Goal: Task Accomplishment & Management: Use online tool/utility

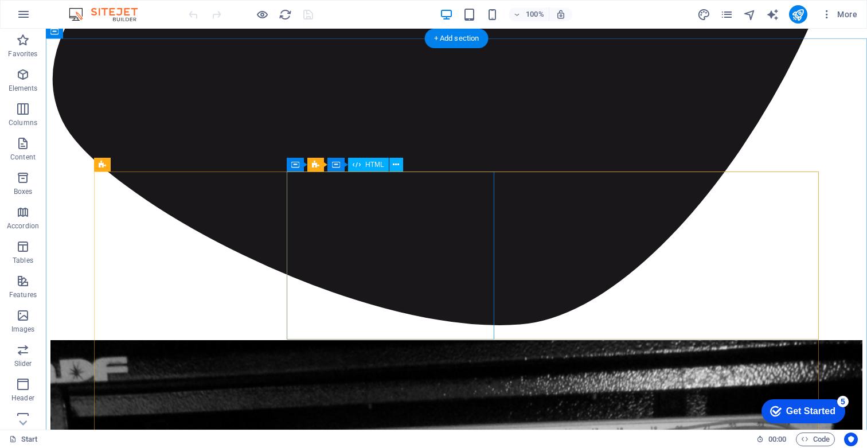
scroll to position [4902, 0]
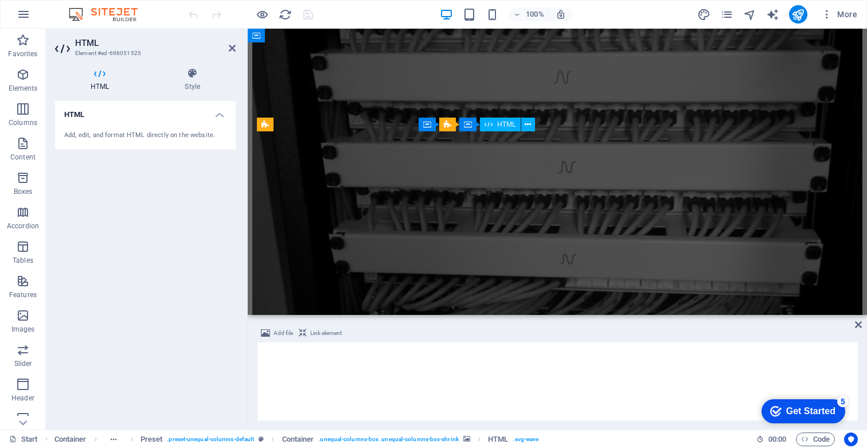
scroll to position [4499, 0]
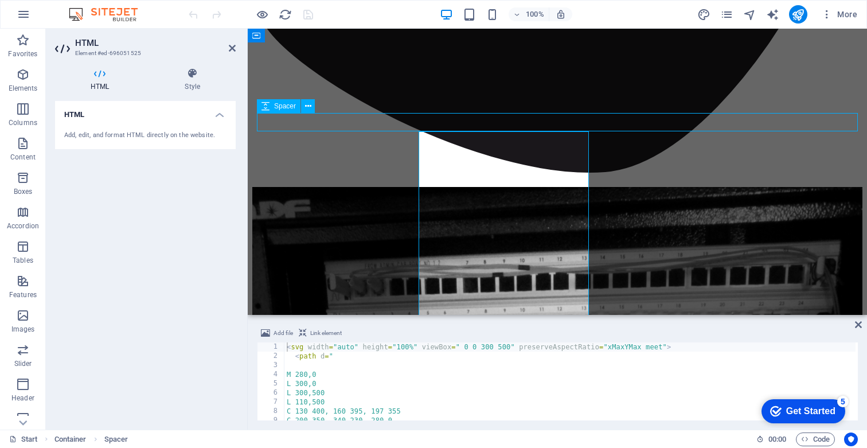
scroll to position [4942, 0]
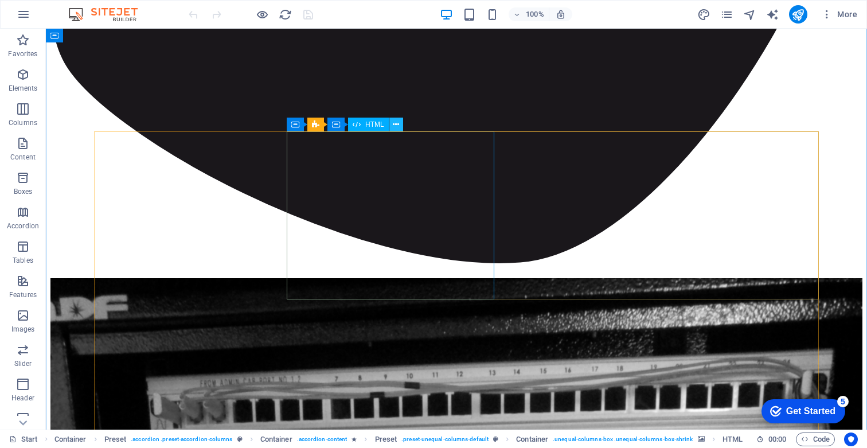
click at [398, 128] on icon at bounding box center [396, 125] width 6 height 12
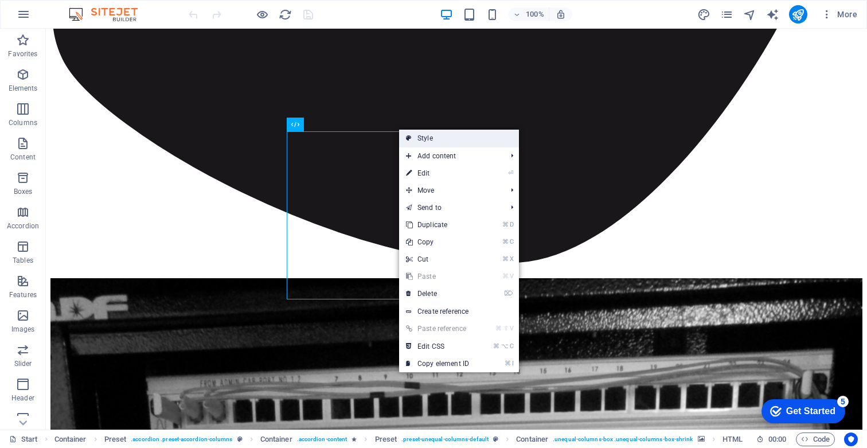
click at [451, 138] on link "Style" at bounding box center [459, 138] width 120 height 17
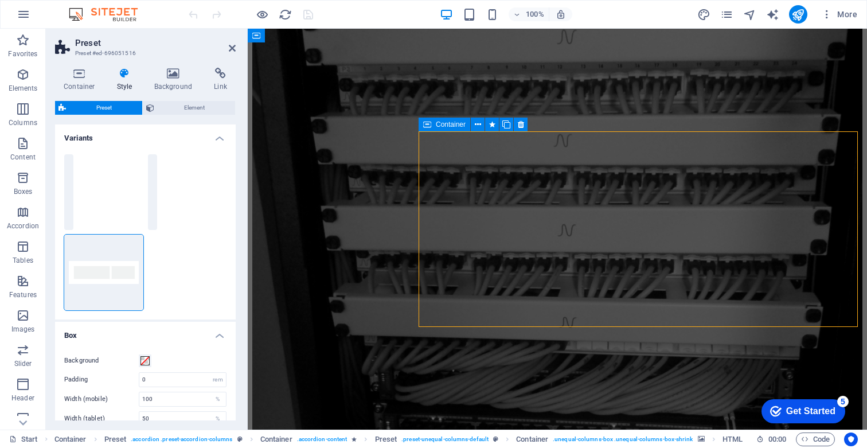
scroll to position [4602, 0]
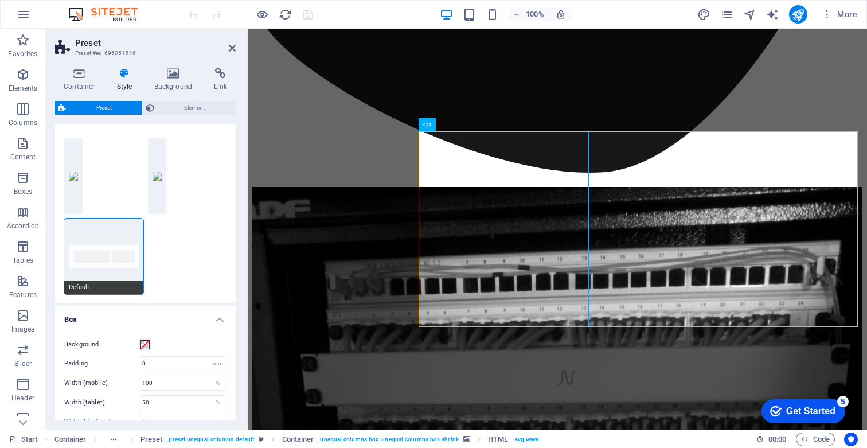
scroll to position [0, 0]
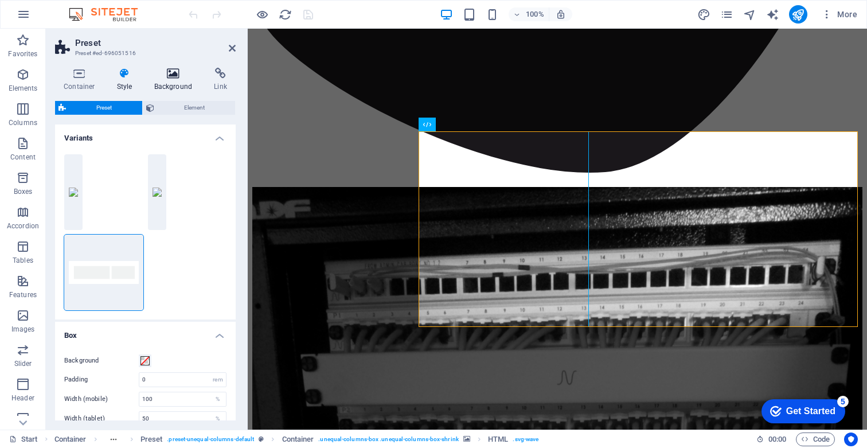
click at [171, 76] on icon at bounding box center [174, 73] width 56 height 11
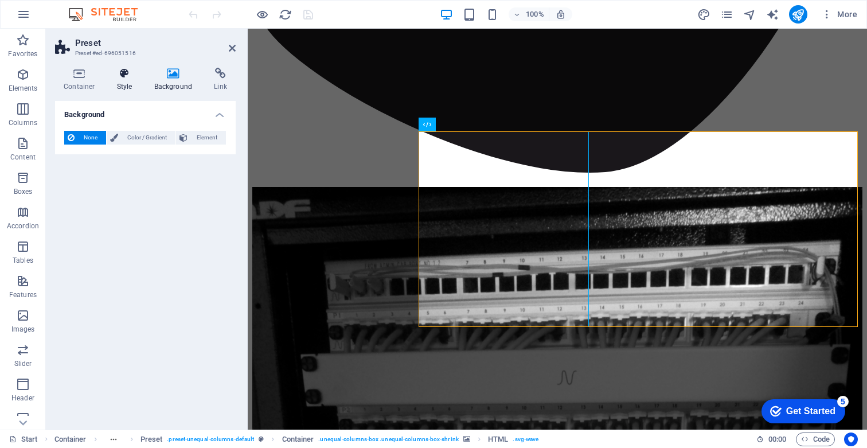
click at [135, 78] on icon at bounding box center [124, 73] width 33 height 11
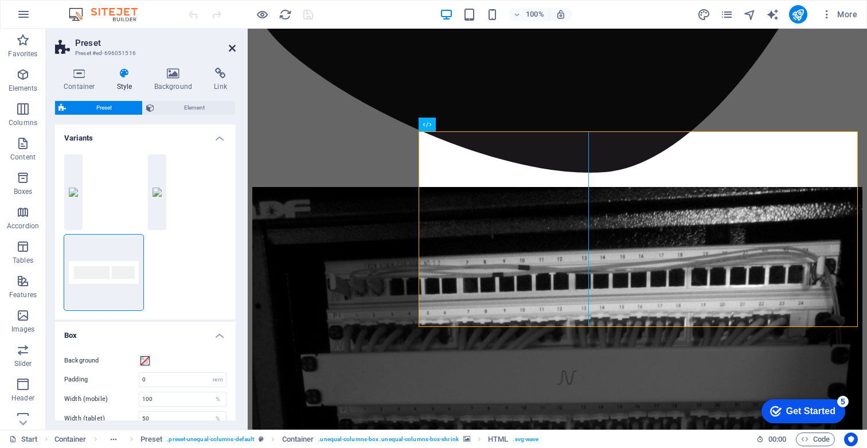
click at [231, 50] on icon at bounding box center [232, 48] width 7 height 9
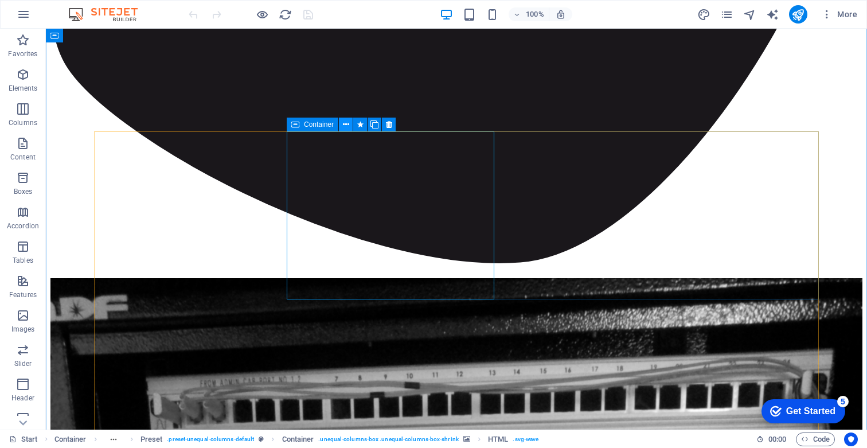
click at [346, 126] on icon at bounding box center [346, 125] width 6 height 12
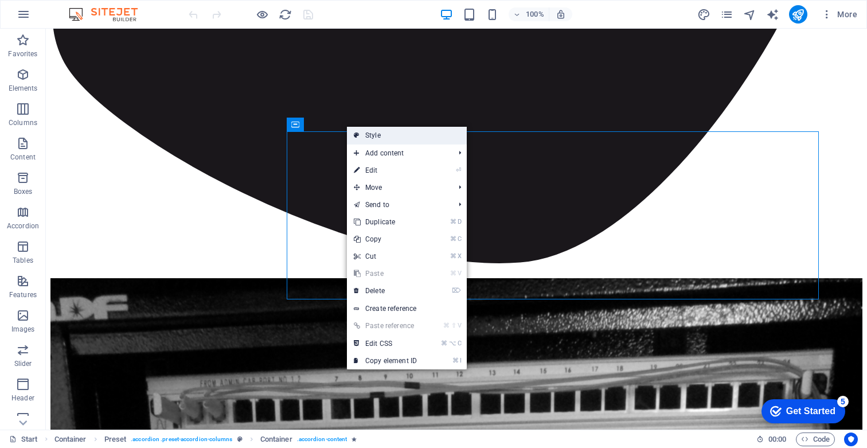
click at [364, 135] on link "Style" at bounding box center [407, 135] width 120 height 17
select select "columns"
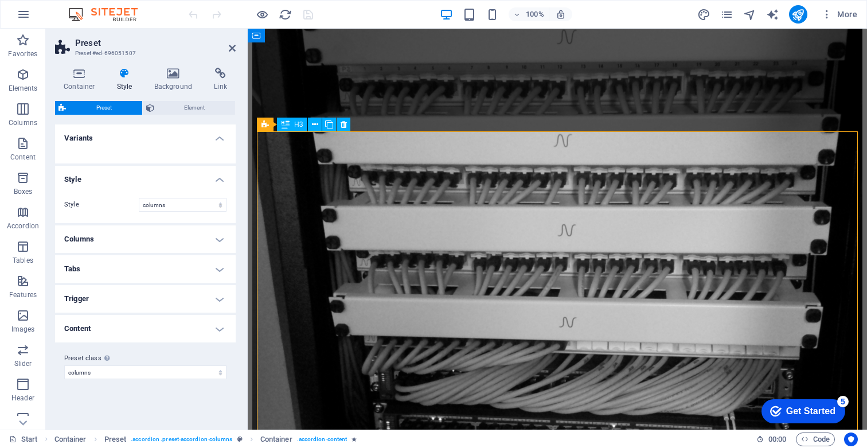
scroll to position [4602, 0]
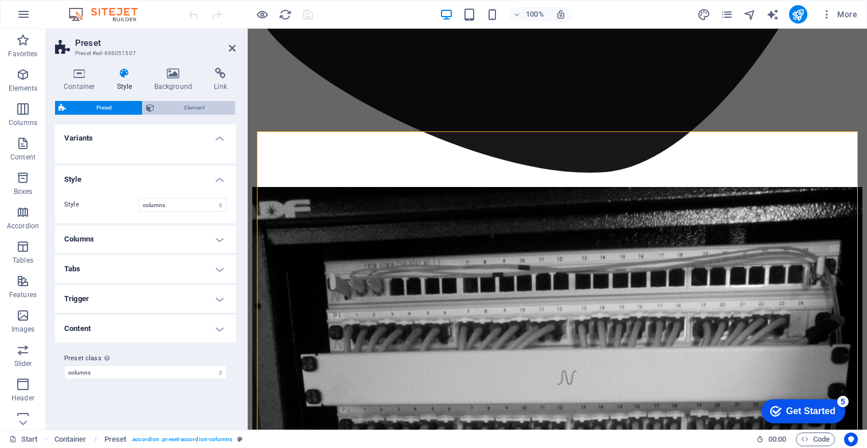
click at [180, 109] on span "Element" at bounding box center [195, 108] width 75 height 14
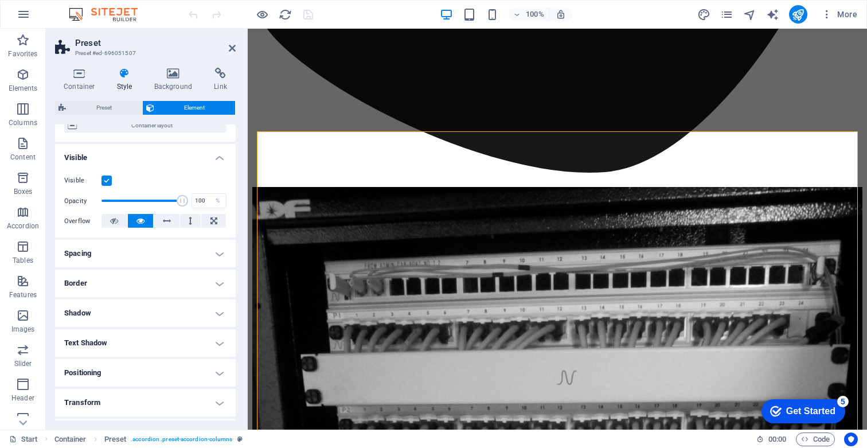
scroll to position [106, 0]
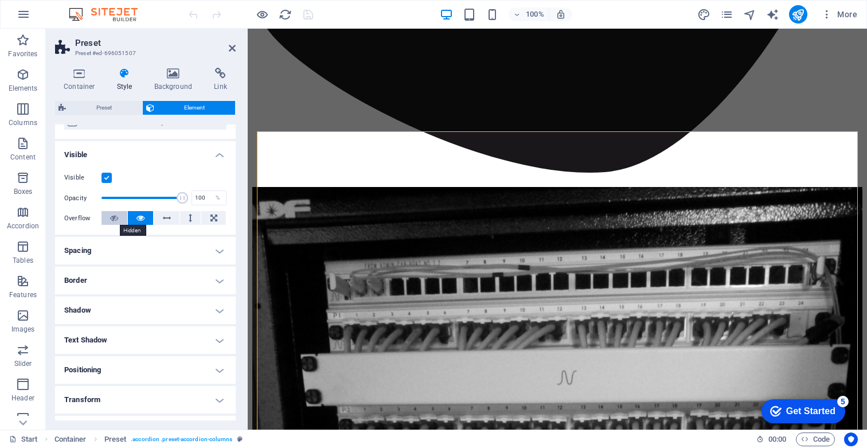
click at [115, 221] on icon at bounding box center [114, 218] width 8 height 14
click at [143, 218] on icon at bounding box center [140, 218] width 8 height 14
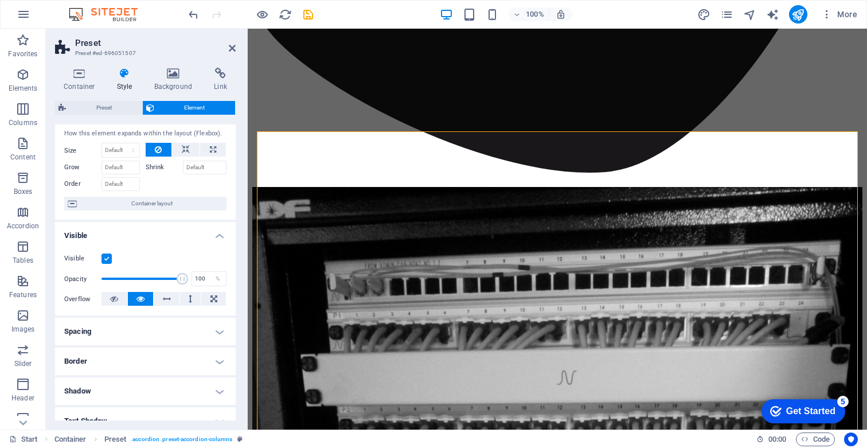
scroll to position [0, 0]
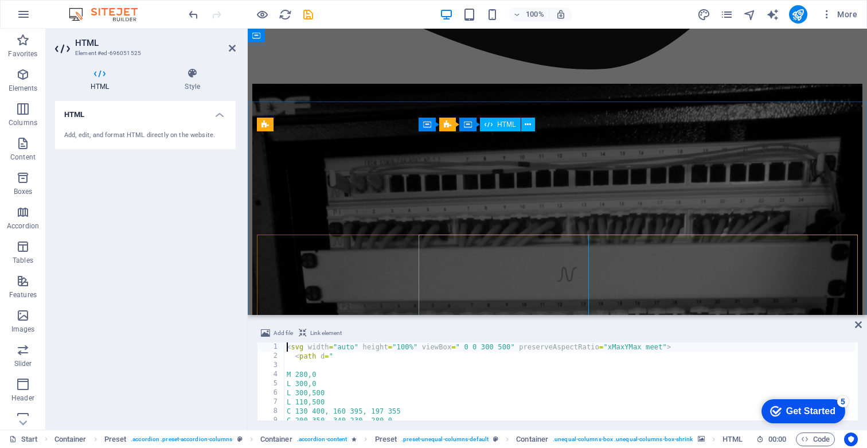
scroll to position [4499, 0]
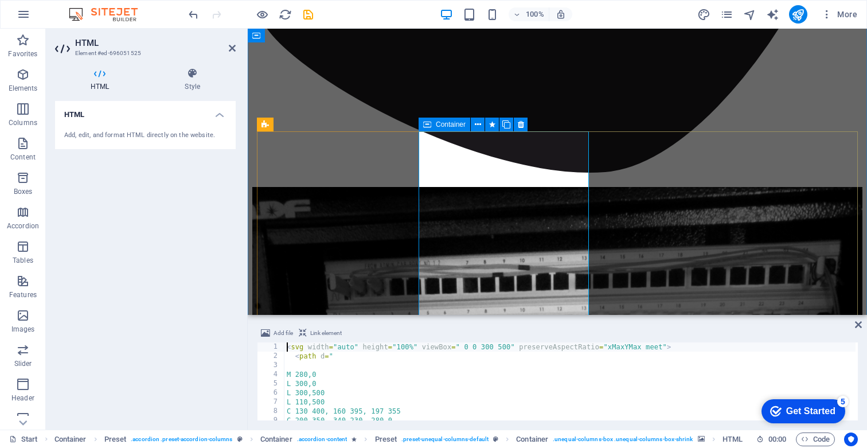
click at [455, 126] on span "Container" at bounding box center [451, 124] width 30 height 7
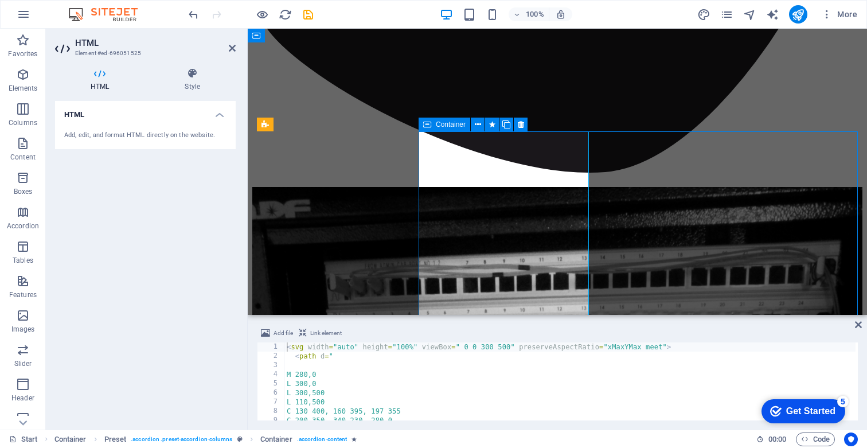
scroll to position [4942, 0]
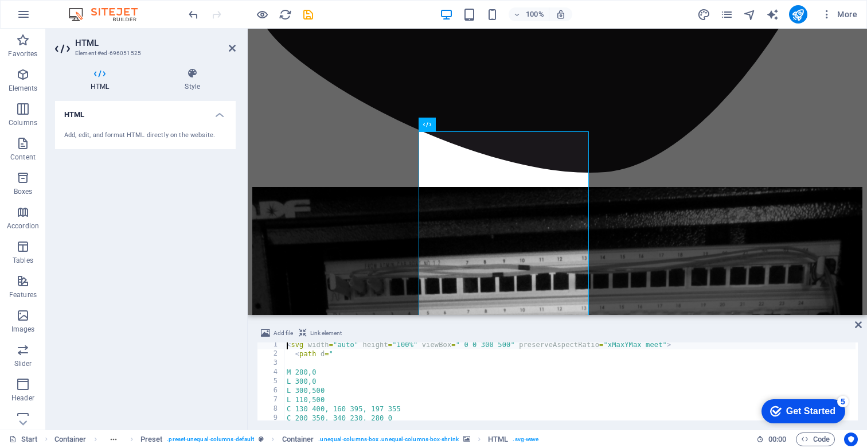
scroll to position [50, 0]
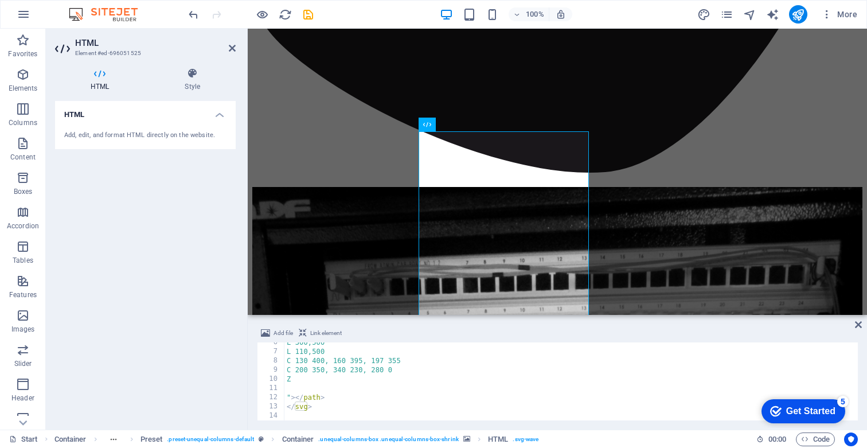
click at [467, 439] on ol "Container Preset . preset-unequal-columns-default Container . unequal-columns-b…" at bounding box center [296, 439] width 485 height 14
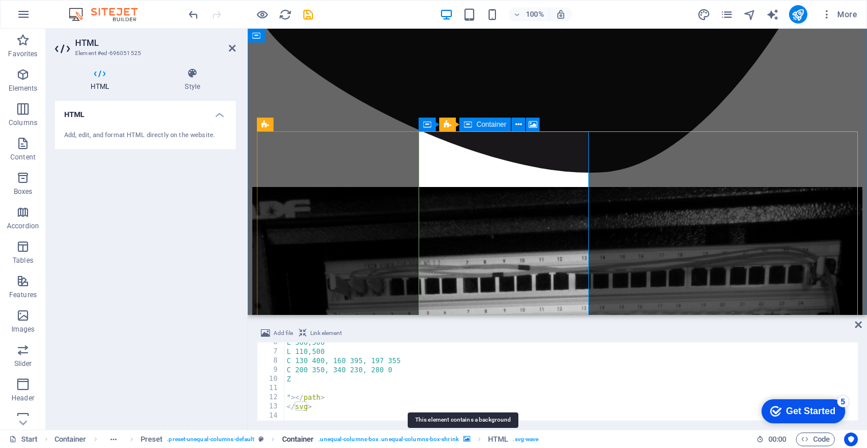
click at [463, 439] on icon "breadcrumb" at bounding box center [466, 439] width 7 height 6
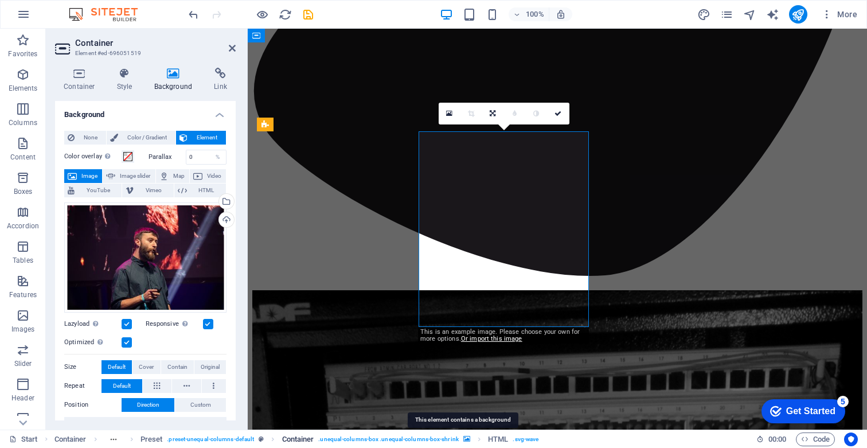
scroll to position [4602, 0]
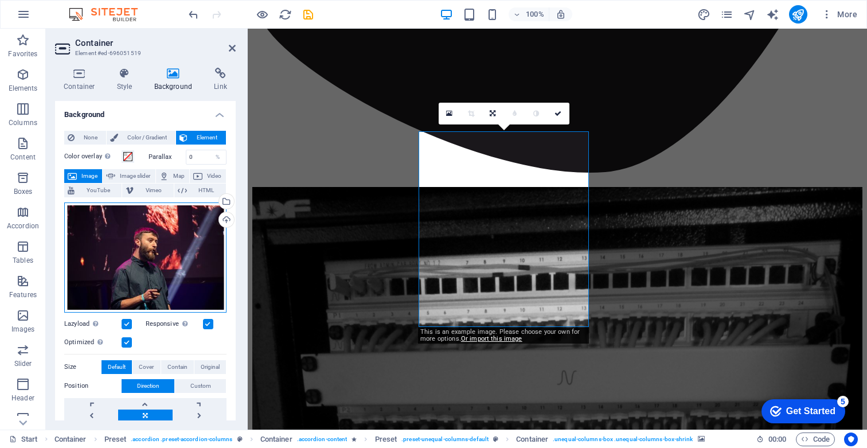
click at [189, 252] on div "Drag files here, click to choose files or select files from Files or our free s…" at bounding box center [145, 257] width 162 height 110
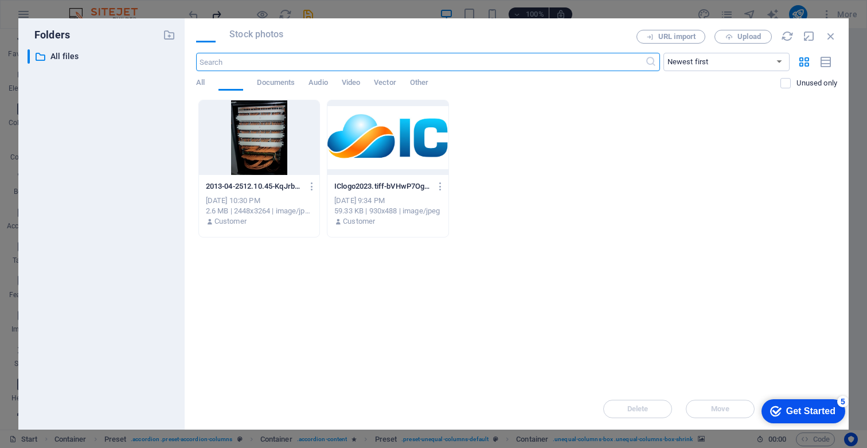
click at [189, 252] on div "Files Stock photos URL import Upload ​ Newest first Oldest first Name (A-Z) Nam…" at bounding box center [517, 223] width 664 height 411
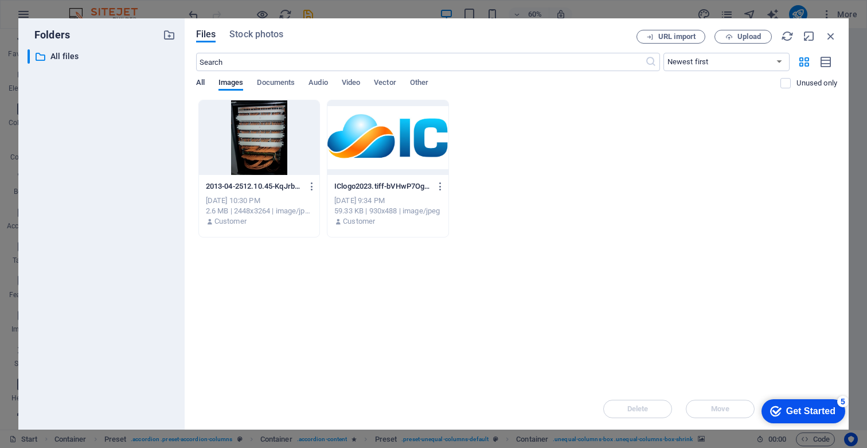
click at [199, 85] on span "All" at bounding box center [200, 84] width 9 height 16
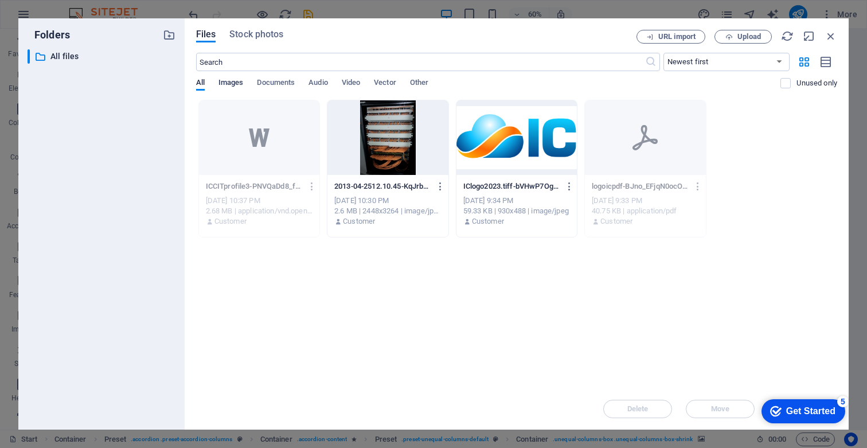
click at [230, 80] on span "Images" at bounding box center [230, 84] width 25 height 16
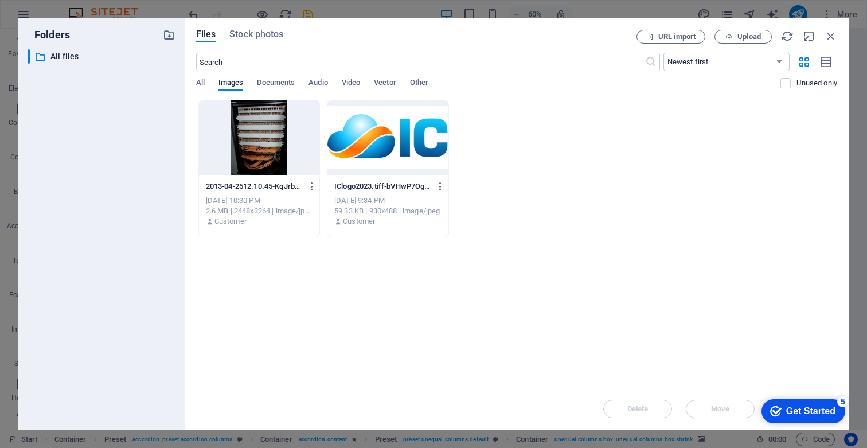
click at [384, 145] on div at bounding box center [387, 137] width 120 height 75
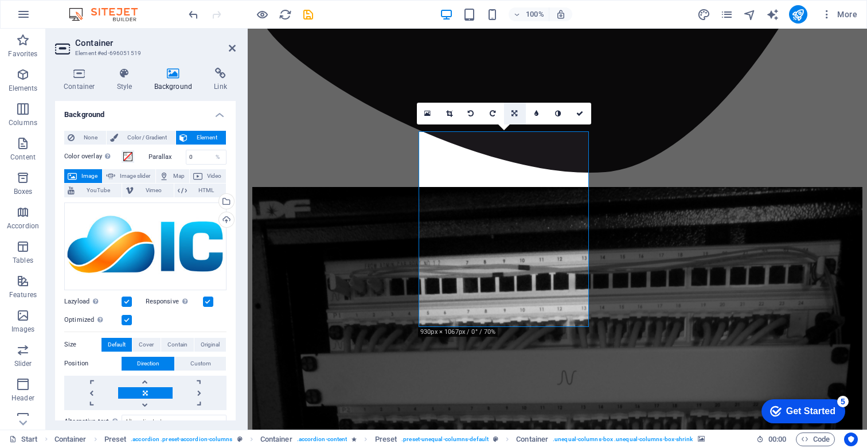
click at [512, 113] on icon at bounding box center [515, 113] width 6 height 7
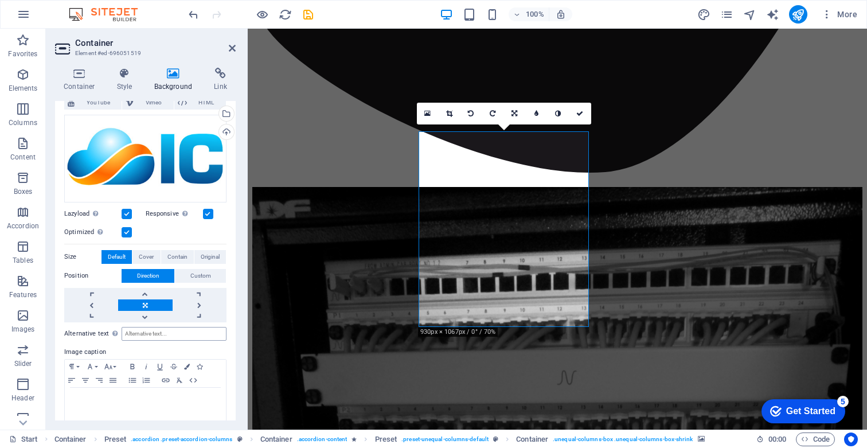
scroll to position [98, 0]
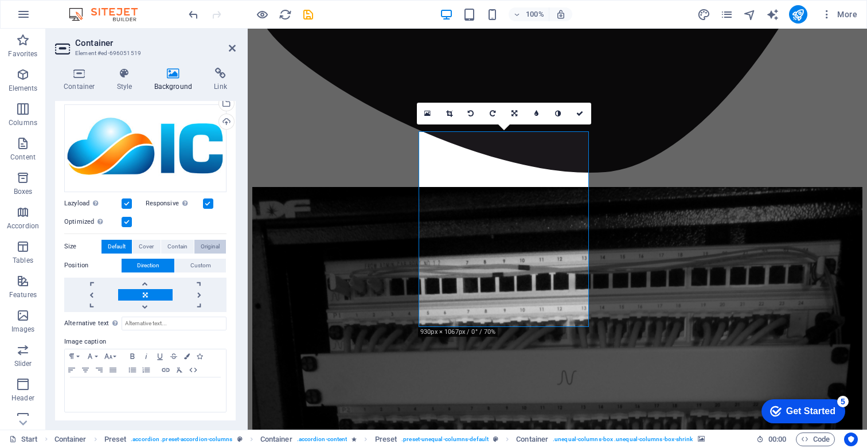
click at [209, 245] on span "Original" at bounding box center [210, 247] width 19 height 14
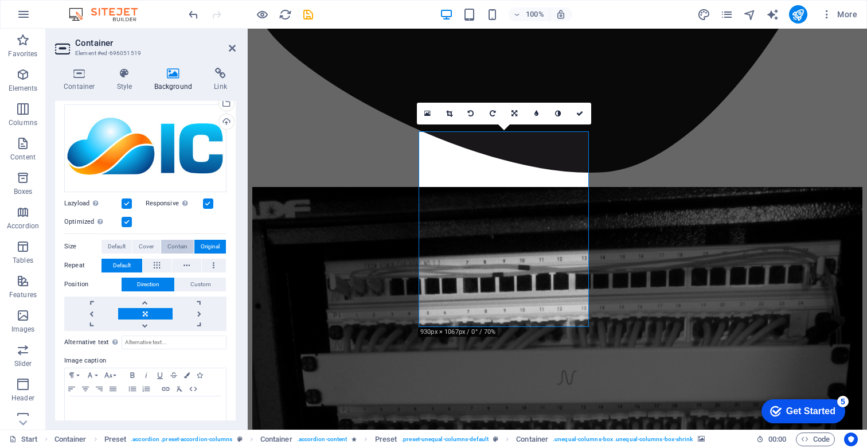
click at [173, 249] on span "Contain" at bounding box center [177, 247] width 20 height 14
click at [153, 245] on span "Cover" at bounding box center [146, 247] width 15 height 14
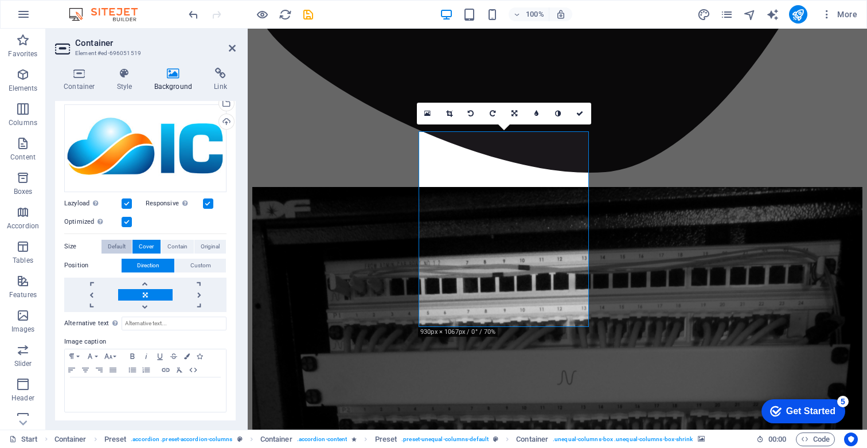
click at [116, 244] on span "Default" at bounding box center [117, 247] width 18 height 14
click at [172, 244] on span "Contain" at bounding box center [177, 247] width 20 height 14
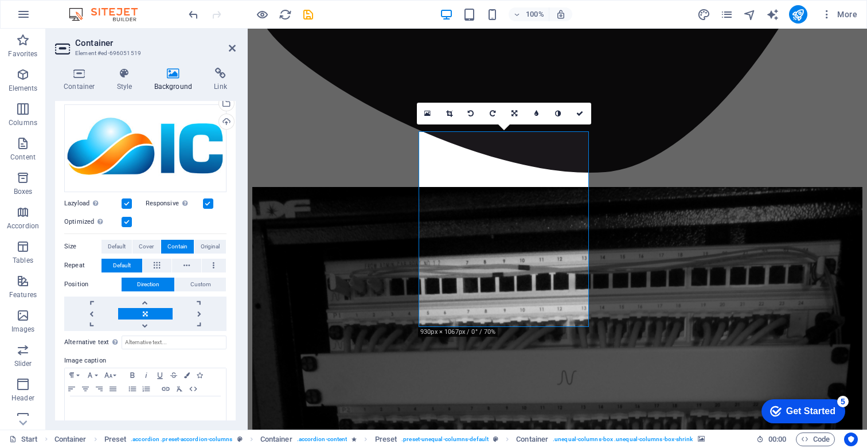
click at [204, 202] on label at bounding box center [208, 203] width 10 height 10
click at [0, 0] on input "Responsive Automatically load retina image and smartphone optimized sizes." at bounding box center [0, 0] width 0 height 0
click at [204, 202] on label at bounding box center [208, 203] width 10 height 10
click at [0, 0] on input "Responsive Automatically load retina image and smartphone optimized sizes." at bounding box center [0, 0] width 0 height 0
click at [127, 222] on label at bounding box center [127, 222] width 10 height 10
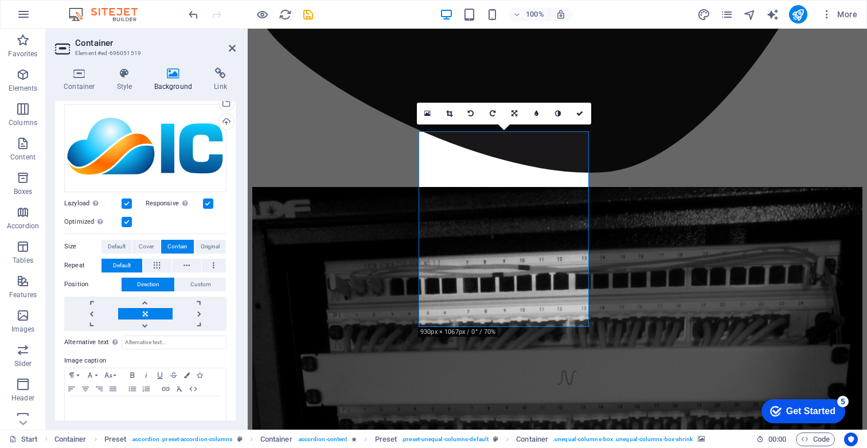
click at [0, 0] on input "Optimized Images are compressed to improve page speed." at bounding box center [0, 0] width 0 height 0
click at [127, 222] on label at bounding box center [127, 222] width 10 height 10
click at [0, 0] on input "Optimized Images are compressed to improve page speed." at bounding box center [0, 0] width 0 height 0
click at [127, 222] on label at bounding box center [127, 222] width 10 height 10
click at [0, 0] on input "Optimized Images are compressed to improve page speed." at bounding box center [0, 0] width 0 height 0
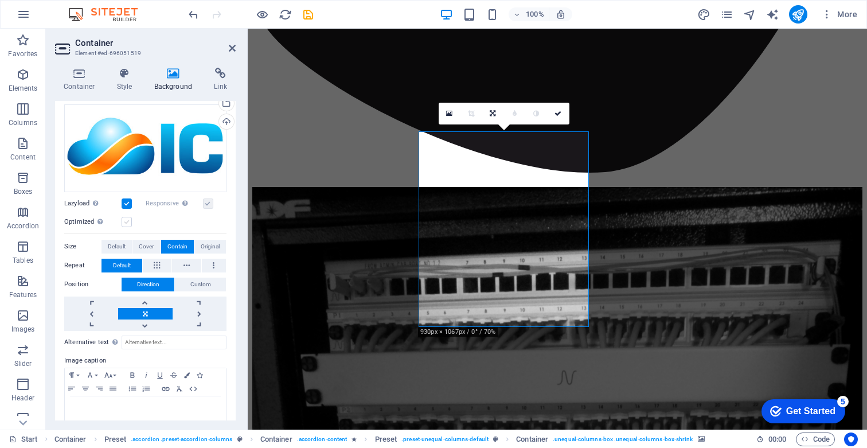
click at [127, 222] on label at bounding box center [127, 222] width 10 height 10
click at [0, 0] on input "Optimized Images are compressed to improve page speed." at bounding box center [0, 0] width 0 height 0
click at [125, 203] on label at bounding box center [127, 203] width 10 height 10
click at [0, 0] on input "Lazyload Loading images after the page loads improves page speed." at bounding box center [0, 0] width 0 height 0
click at [125, 203] on label at bounding box center [127, 203] width 10 height 10
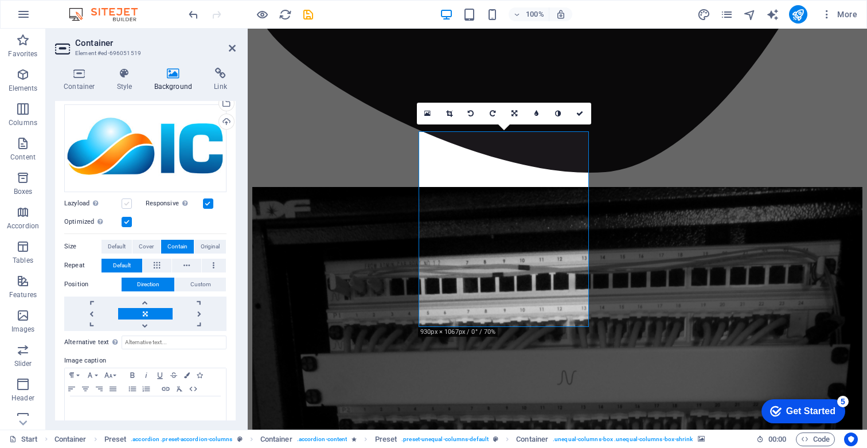
click at [0, 0] on input "Lazyload Loading images after the page loads improves page speed." at bounding box center [0, 0] width 0 height 0
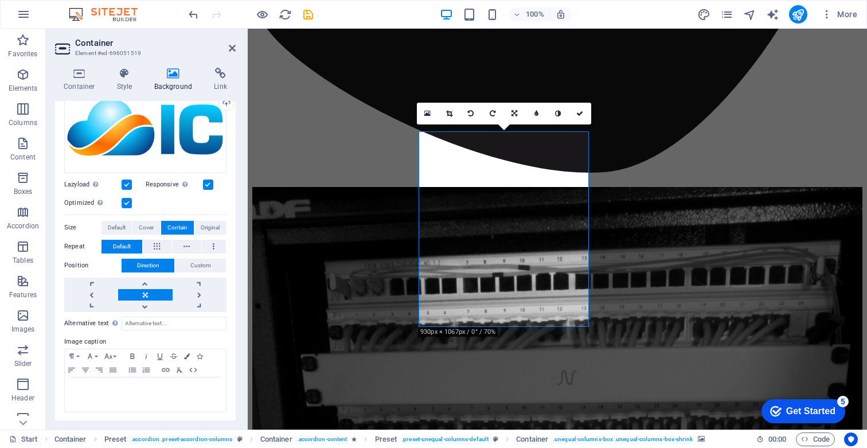
scroll to position [0, 0]
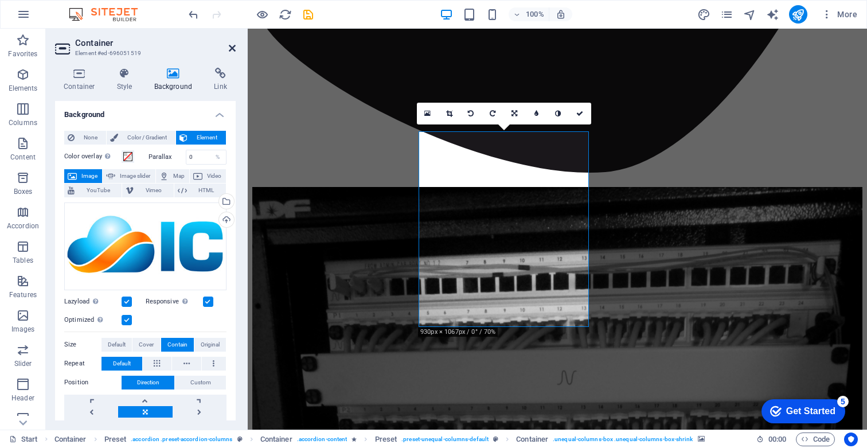
click at [229, 48] on icon at bounding box center [232, 48] width 7 height 9
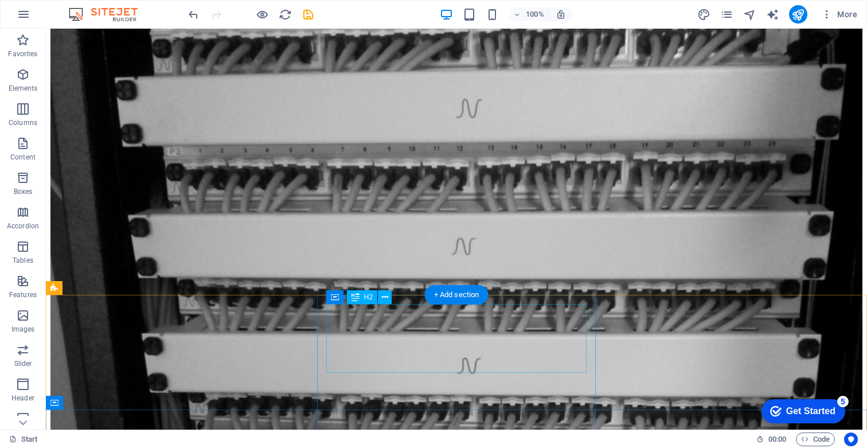
scroll to position [5188, 0]
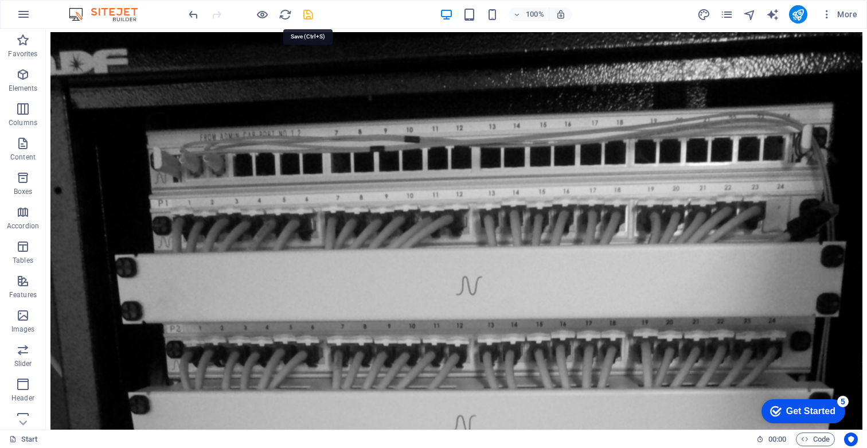
click at [309, 14] on icon "save" at bounding box center [308, 14] width 13 height 13
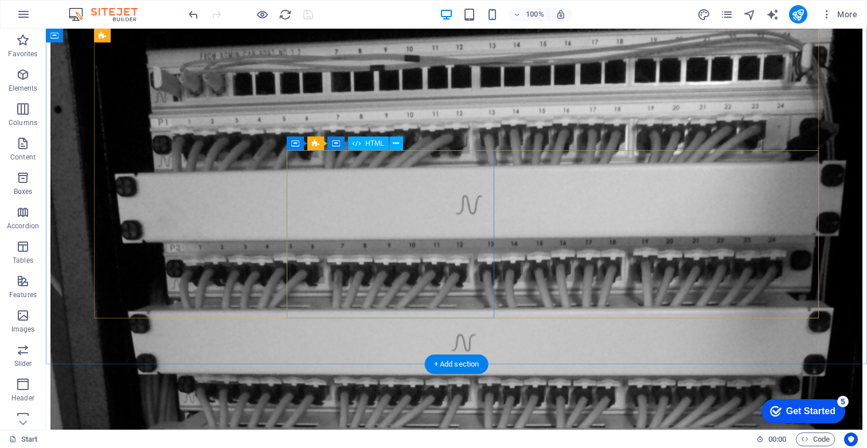
scroll to position [5278, 0]
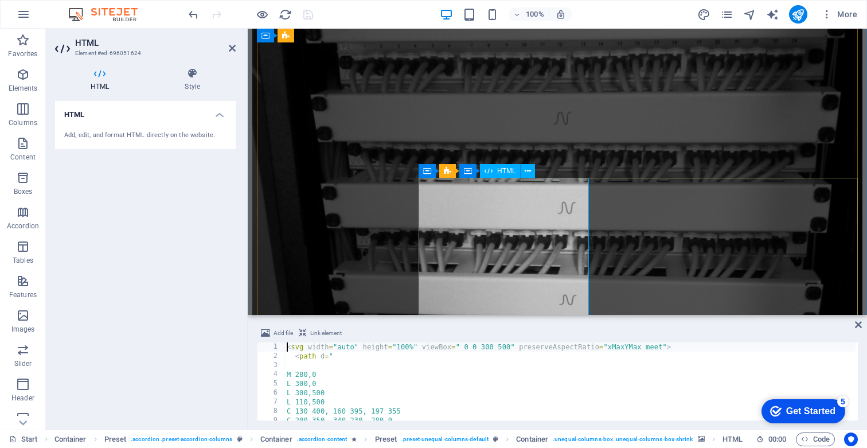
click at [698, 436] on icon "breadcrumb" at bounding box center [701, 439] width 7 height 6
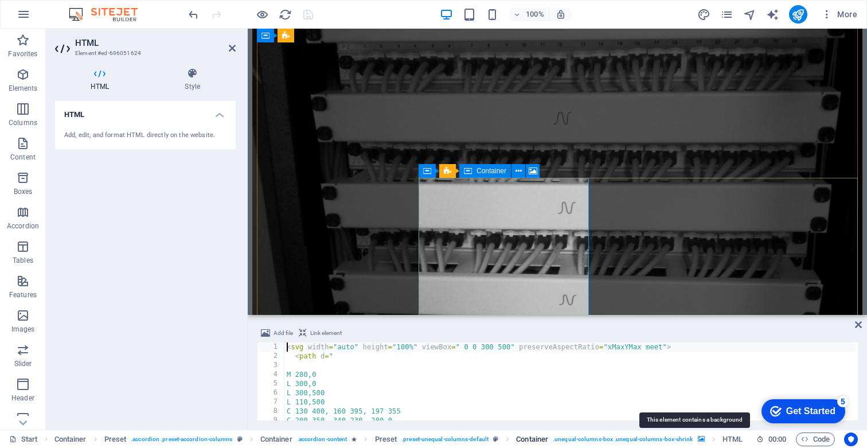
scroll to position [4965, 0]
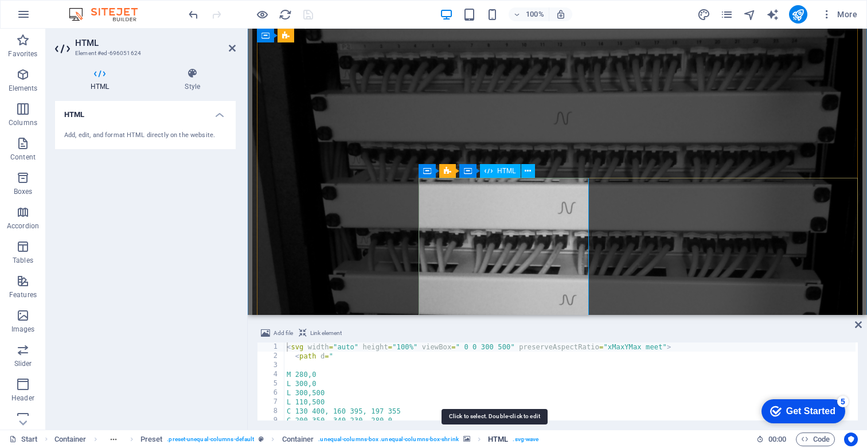
click at [500, 442] on span "HTML" at bounding box center [498, 439] width 20 height 14
click at [440, 435] on span ". unequal-columns-box .unequal-columns-box-shrink" at bounding box center [388, 439] width 140 height 14
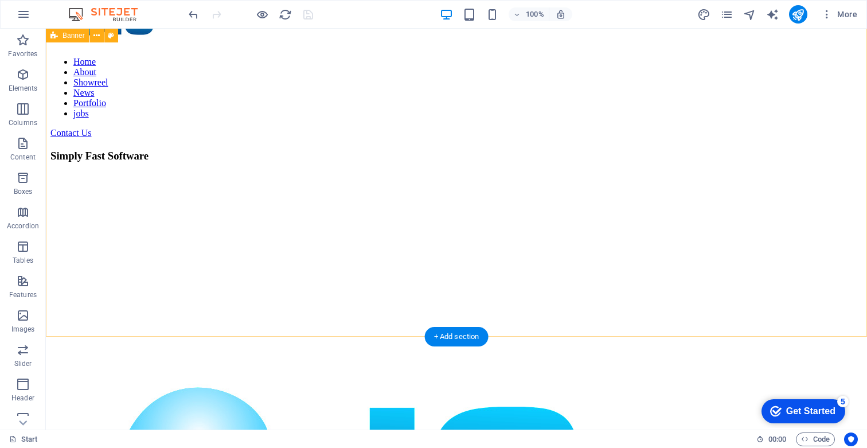
scroll to position [0, 0]
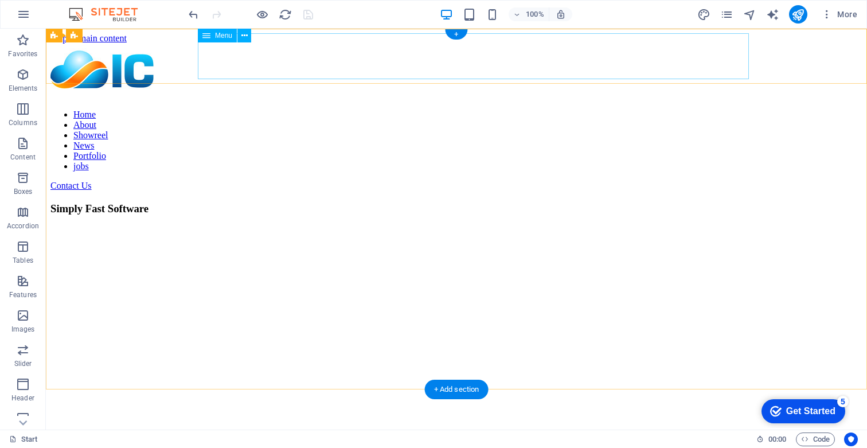
click at [441, 110] on nav "Home About Showreel News Portfolio jobs" at bounding box center [456, 141] width 812 height 62
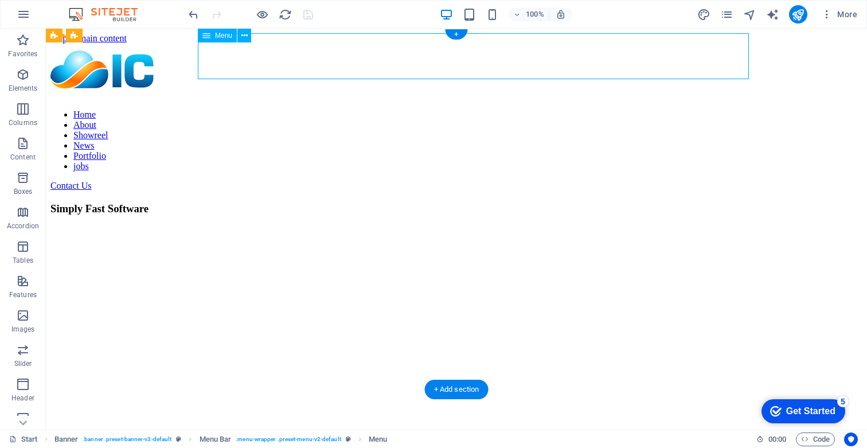
click at [441, 110] on nav "Home About Showreel News Portfolio jobs" at bounding box center [456, 141] width 812 height 62
select select
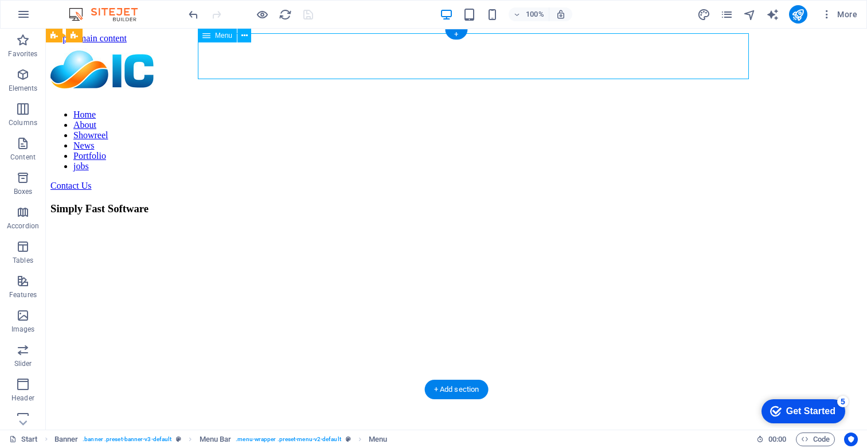
select select
select select "1"
select select
select select "2"
select select
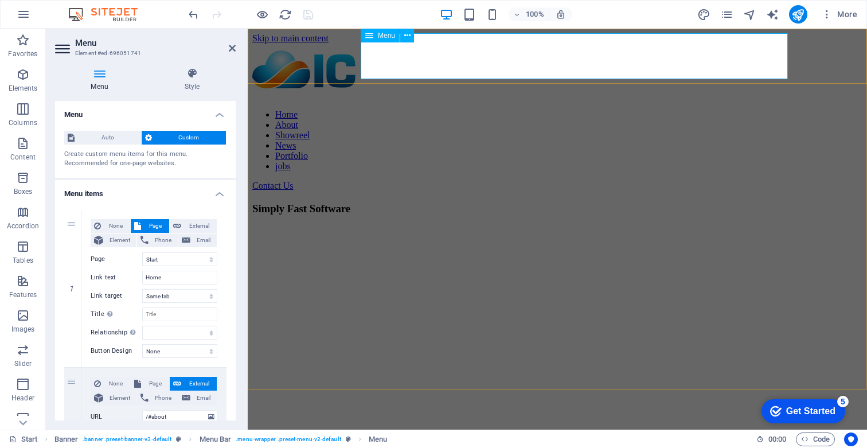
click at [471, 110] on nav "Home About Showreel News Portfolio jobs" at bounding box center [557, 141] width 610 height 62
click at [720, 110] on nav "Home About Showreel News Portfolio jobs" at bounding box center [557, 141] width 610 height 62
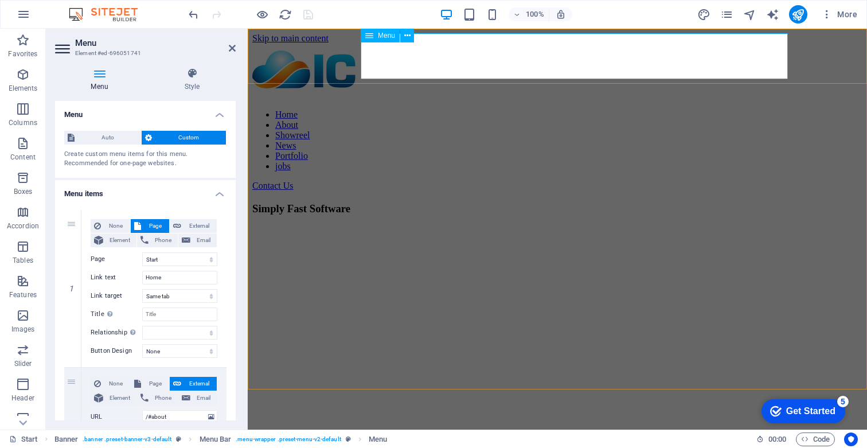
click at [720, 110] on nav "Home About Showreel News Portfolio jobs" at bounding box center [557, 141] width 610 height 62
click at [688, 110] on nav "Home About Showreel News Portfolio jobs" at bounding box center [557, 141] width 610 height 62
click at [92, 77] on icon at bounding box center [99, 73] width 89 height 11
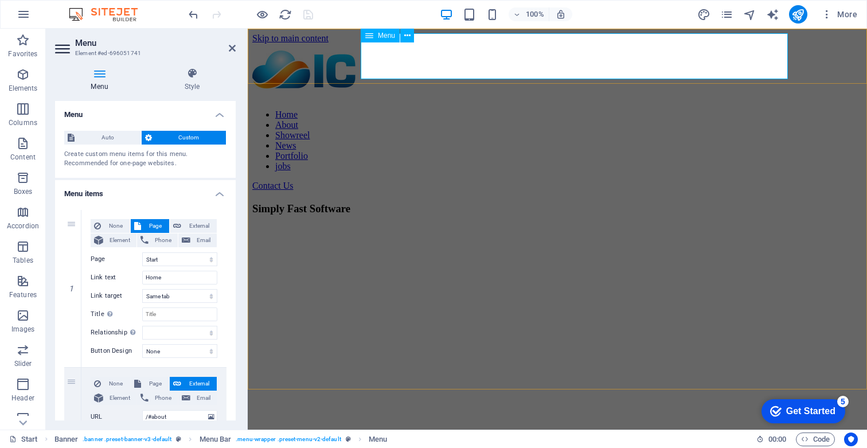
click at [428, 110] on nav "Home About Showreel News Portfolio jobs" at bounding box center [557, 141] width 610 height 62
click at [108, 81] on h4 "Menu" at bounding box center [101, 80] width 93 height 24
click at [60, 43] on icon at bounding box center [63, 49] width 17 height 18
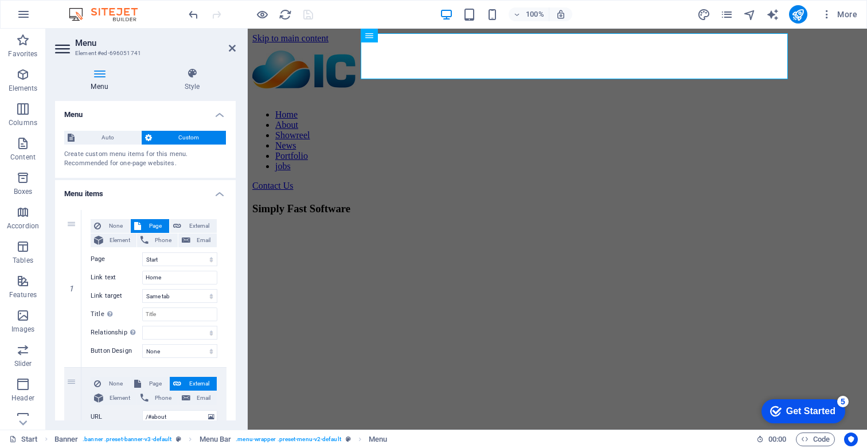
click at [60, 49] on icon at bounding box center [63, 49] width 17 height 18
click at [230, 50] on icon at bounding box center [232, 48] width 7 height 9
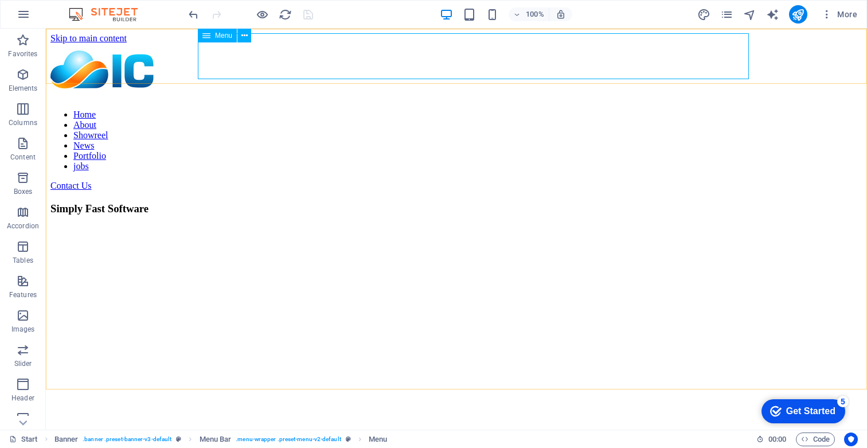
click at [229, 39] on div "Menu" at bounding box center [217, 36] width 39 height 14
click at [247, 35] on icon at bounding box center [244, 36] width 6 height 12
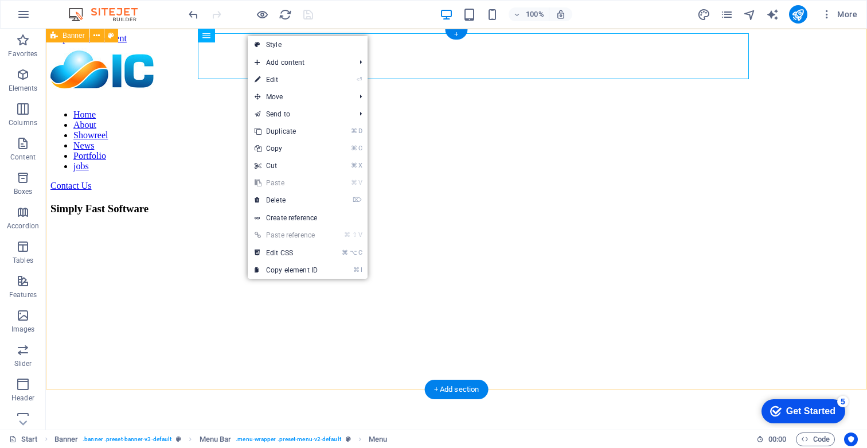
click at [531, 124] on div "Home About Showreel News Portfolio jobs Contact Us Simply Fast Software" at bounding box center [456, 224] width 812 height 361
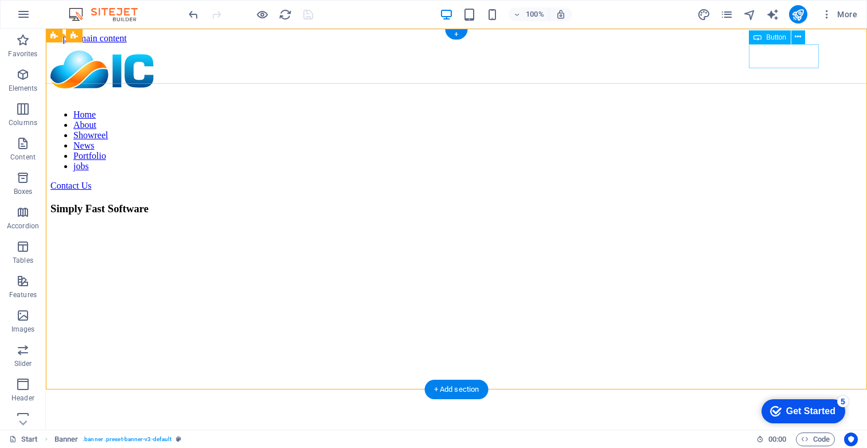
click at [778, 181] on div "Contact Us" at bounding box center [456, 186] width 812 height 10
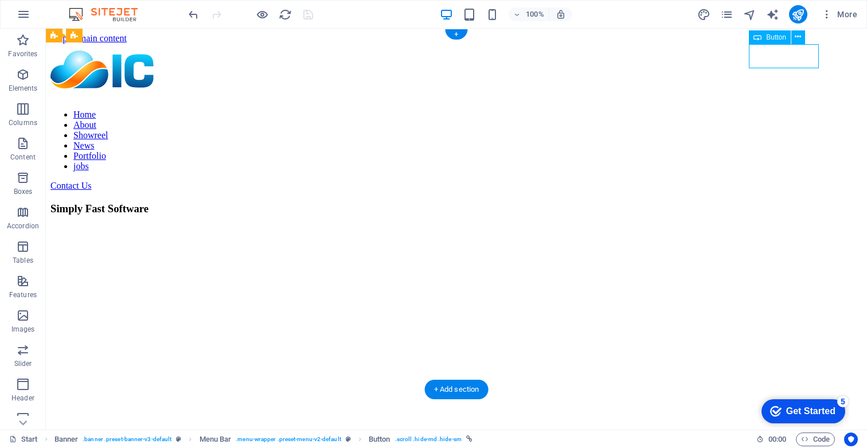
click at [778, 181] on div "Contact Us" at bounding box center [456, 186] width 812 height 10
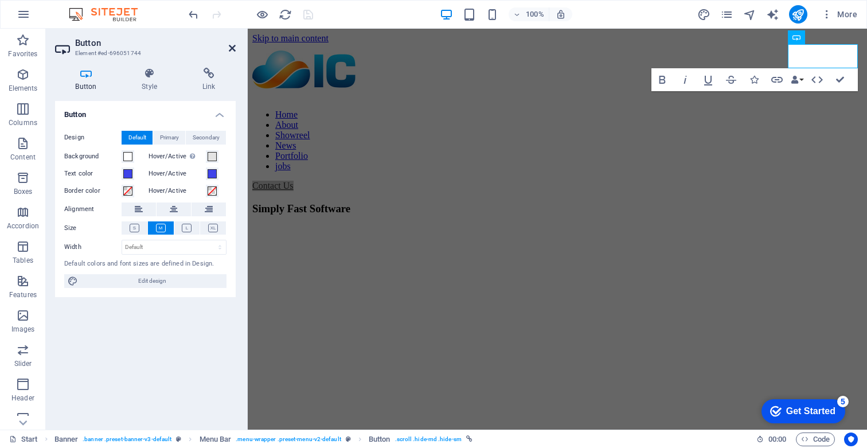
click at [235, 49] on icon at bounding box center [232, 48] width 7 height 9
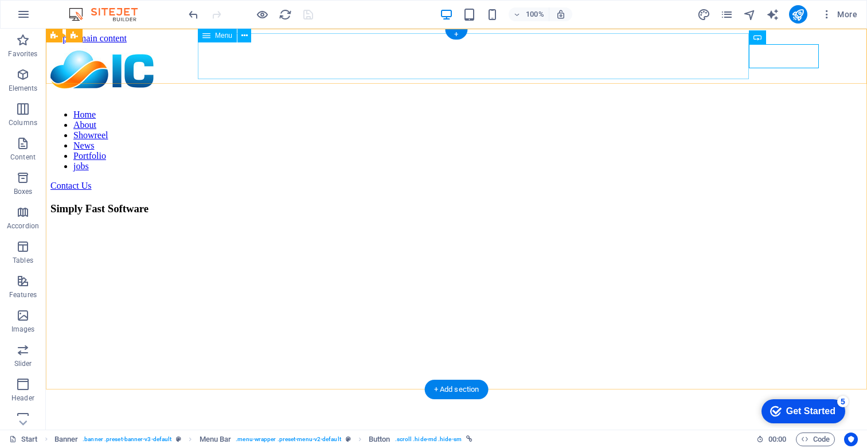
click at [636, 110] on nav "Home About Showreel News Portfolio jobs" at bounding box center [456, 141] width 812 height 62
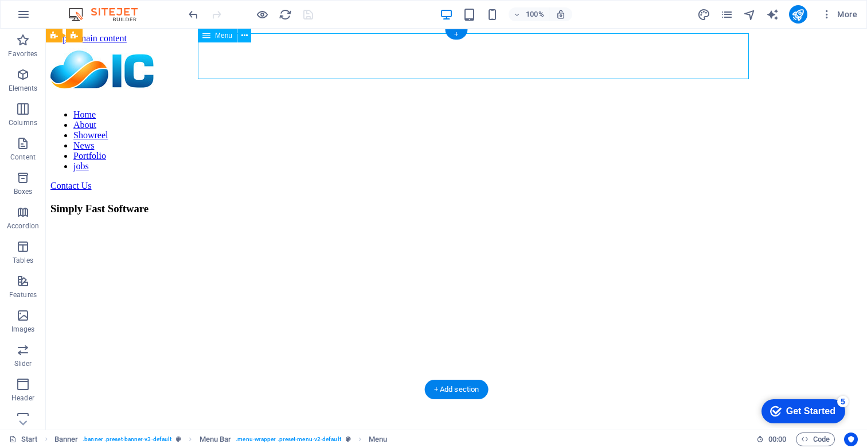
click at [636, 110] on nav "Home About Showreel News Portfolio jobs" at bounding box center [456, 141] width 812 height 62
select select
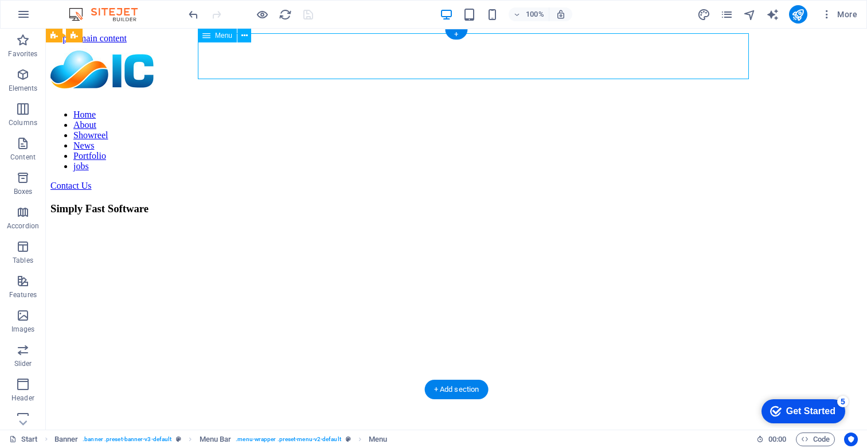
select select "1"
select select
select select "2"
select select
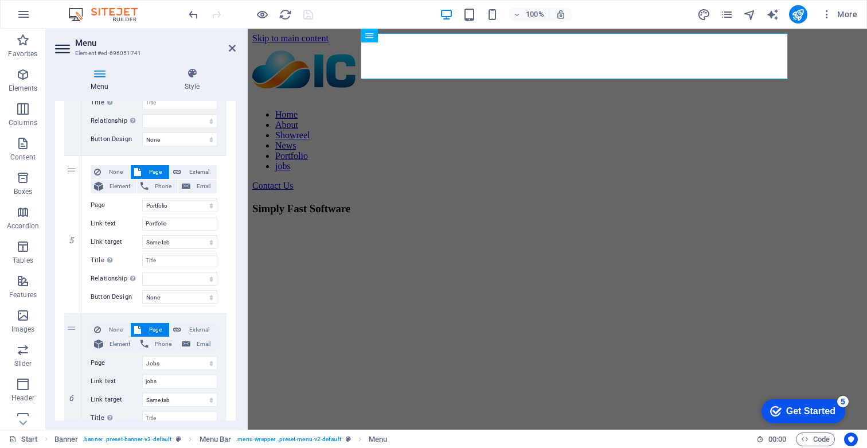
scroll to position [767, 0]
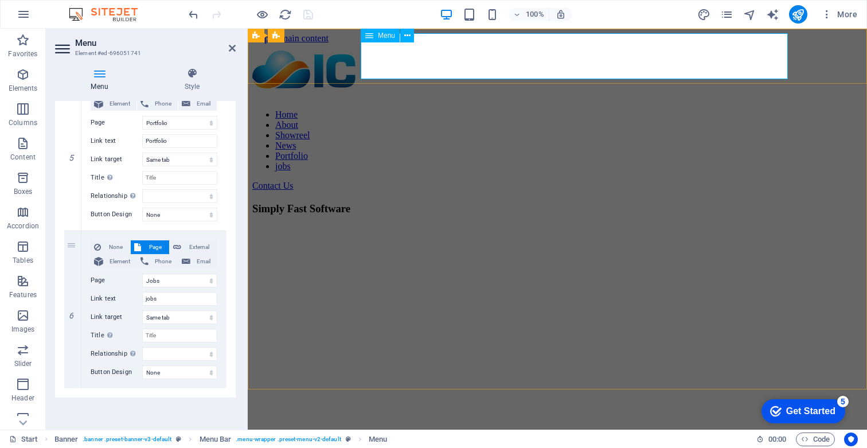
click at [596, 110] on nav "Home About Showreel News Portfolio jobs" at bounding box center [557, 141] width 610 height 62
click at [371, 39] on icon at bounding box center [369, 36] width 8 height 14
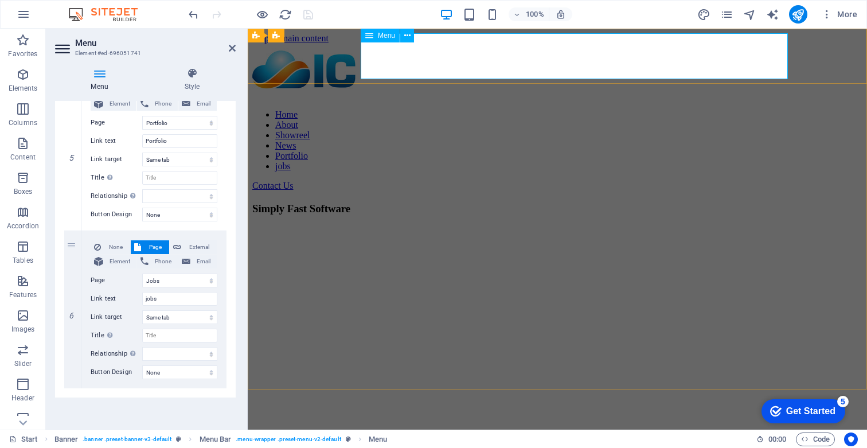
click at [387, 37] on span "Menu" at bounding box center [386, 35] width 17 height 7
click at [409, 38] on icon at bounding box center [407, 36] width 6 height 12
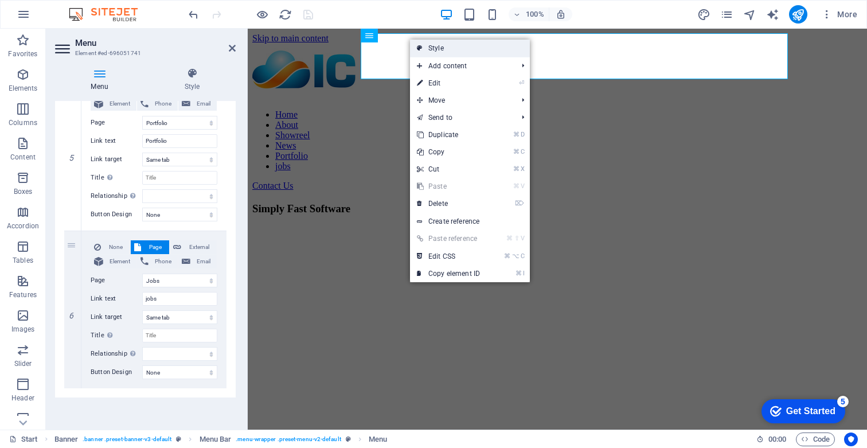
click at [430, 52] on link "Style" at bounding box center [470, 48] width 120 height 17
select select "rem"
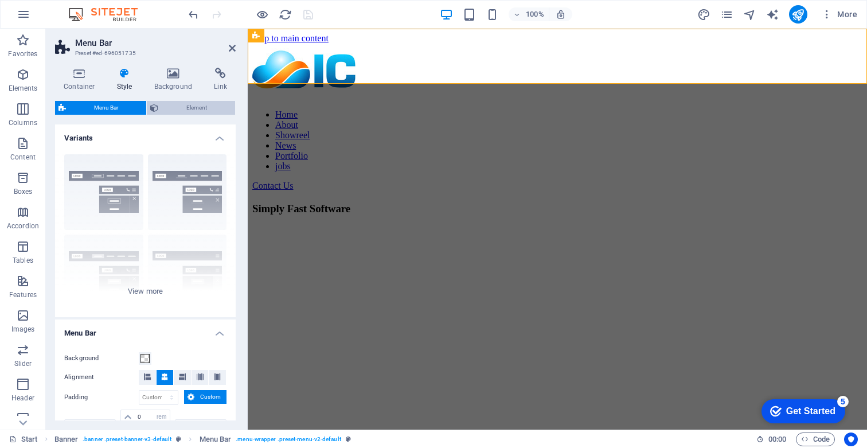
click at [185, 110] on span "Element" at bounding box center [197, 108] width 70 height 14
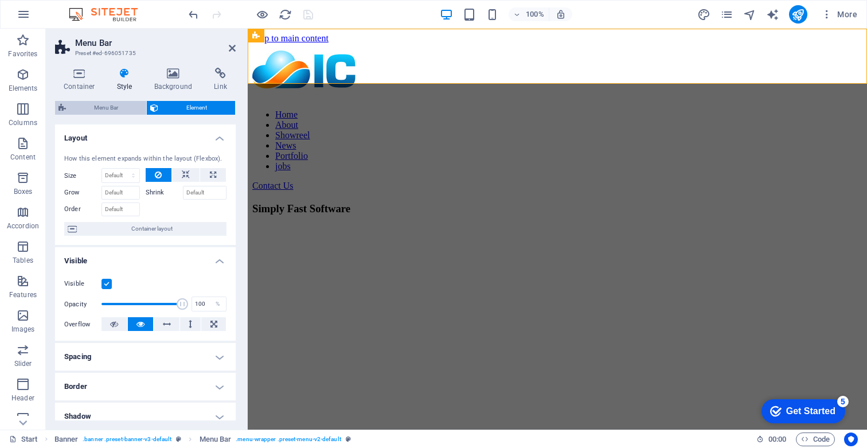
click at [114, 106] on span "Menu Bar" at bounding box center [105, 108] width 73 height 14
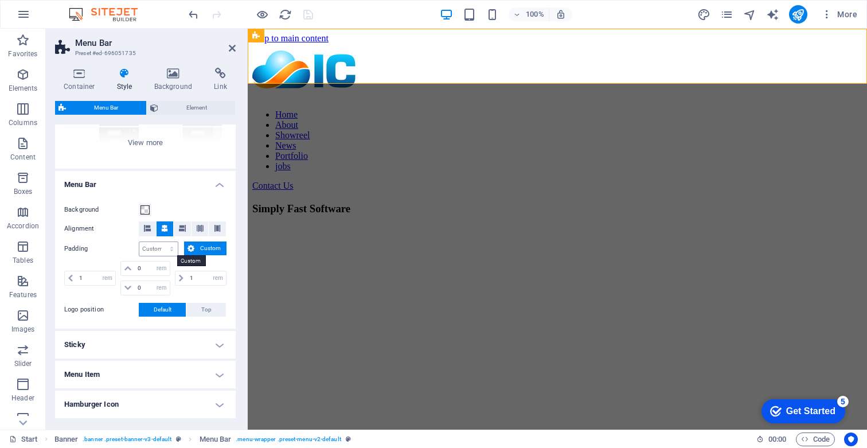
scroll to position [251, 0]
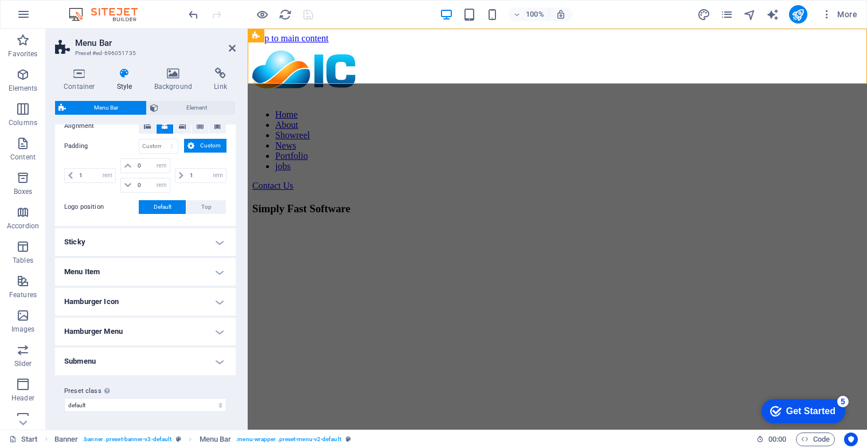
click at [192, 239] on h4 "Sticky" at bounding box center [145, 242] width 181 height 28
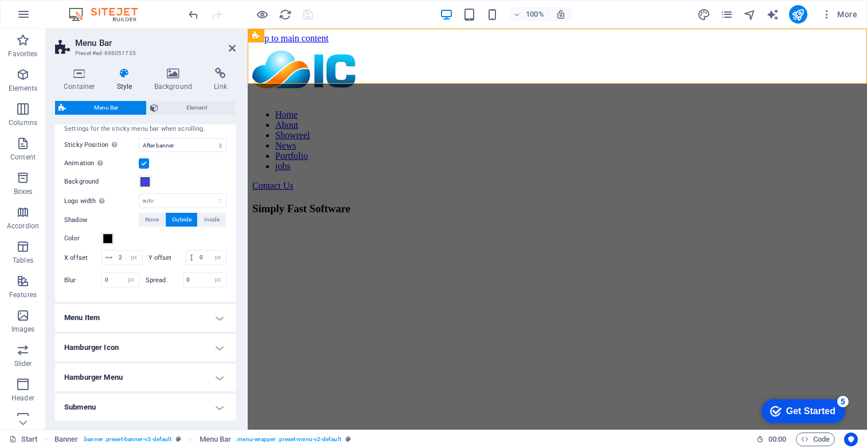
scroll to position [448, 0]
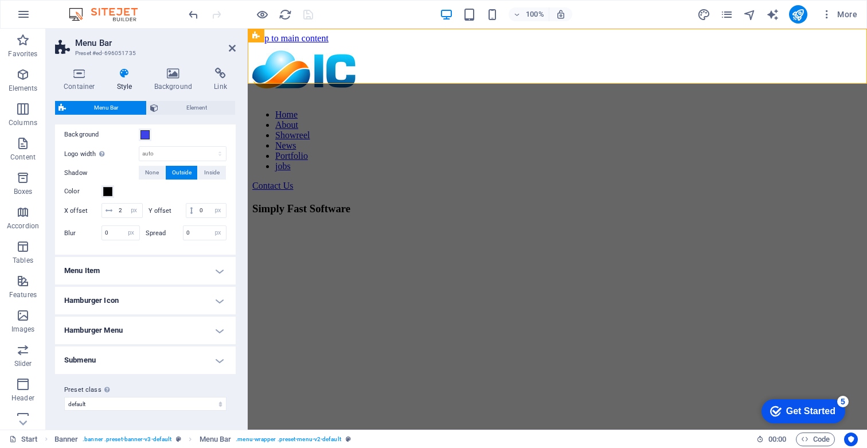
click at [194, 279] on h4 "Menu Item" at bounding box center [145, 271] width 181 height 28
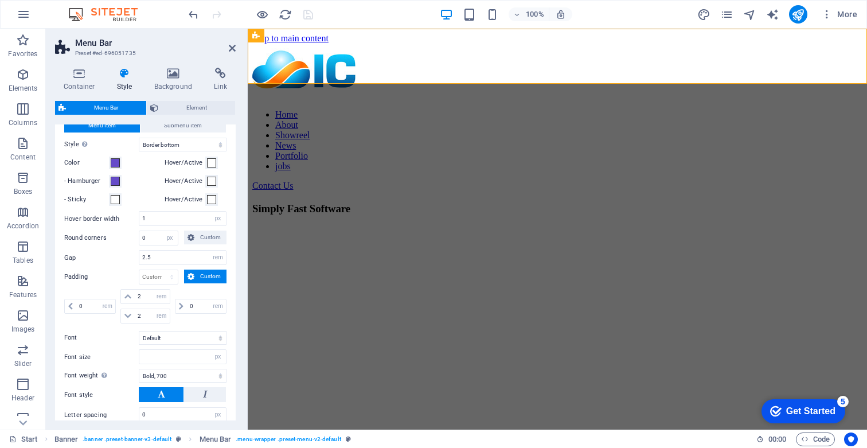
scroll to position [787, 0]
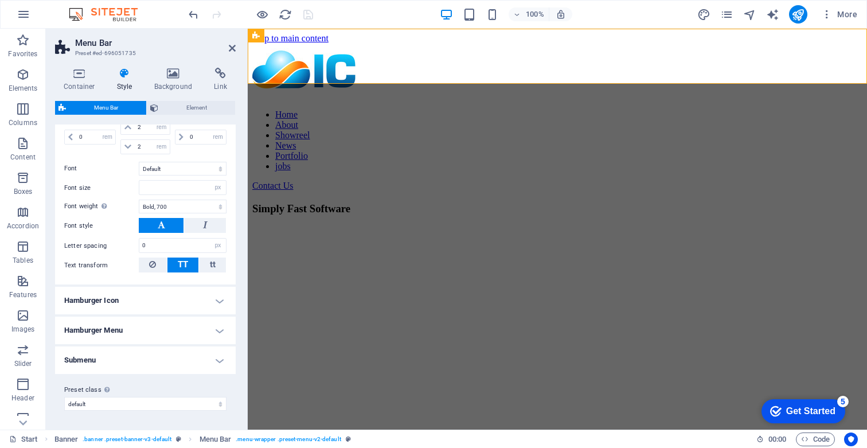
click at [183, 366] on h4 "Submenu" at bounding box center [145, 360] width 181 height 28
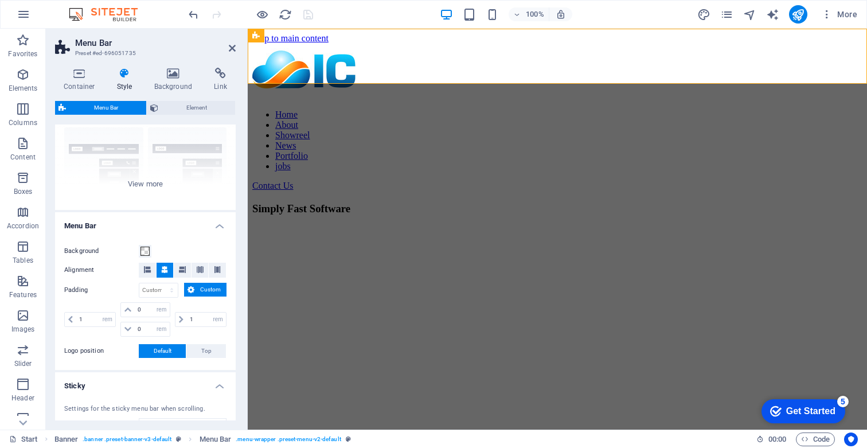
scroll to position [0, 0]
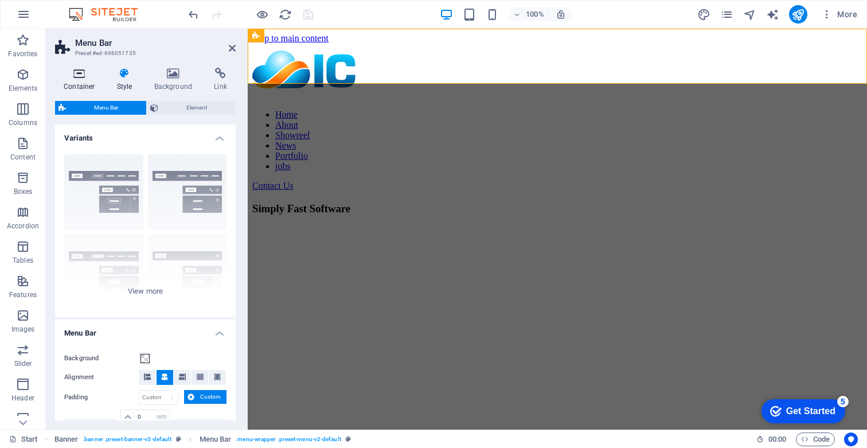
click at [76, 71] on icon at bounding box center [79, 73] width 49 height 11
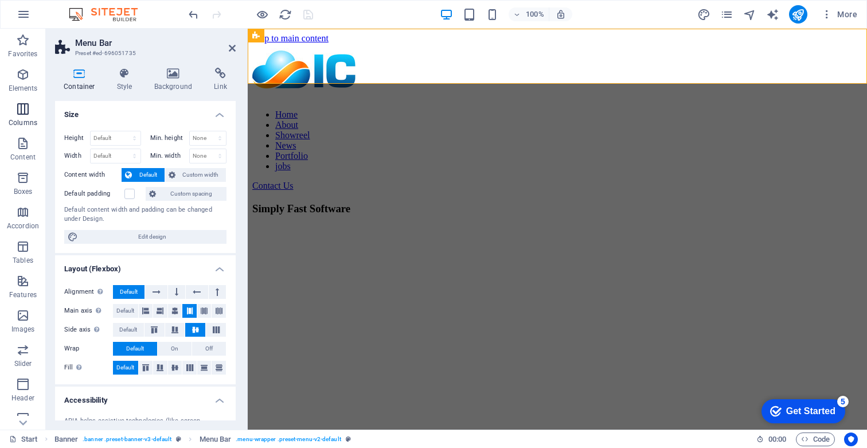
click at [29, 120] on p "Columns" at bounding box center [23, 122] width 29 height 9
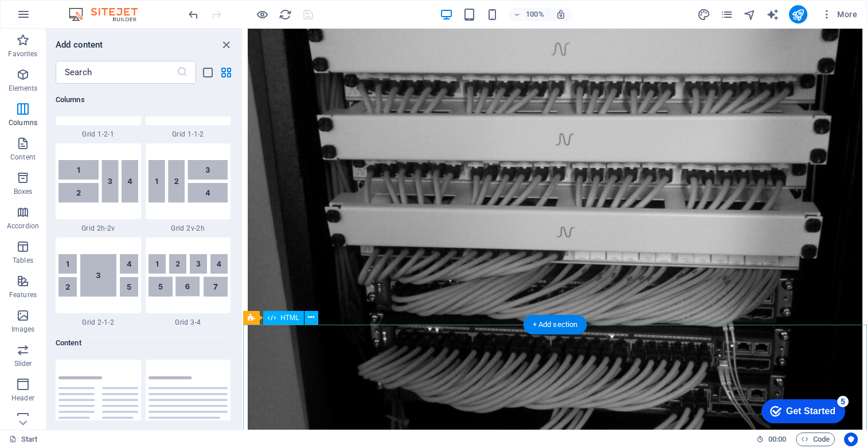
scroll to position [5077, 0]
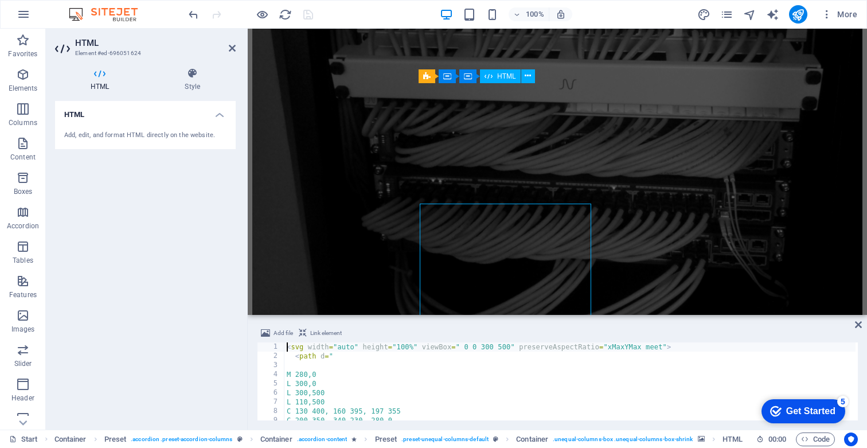
scroll to position [4956, 0]
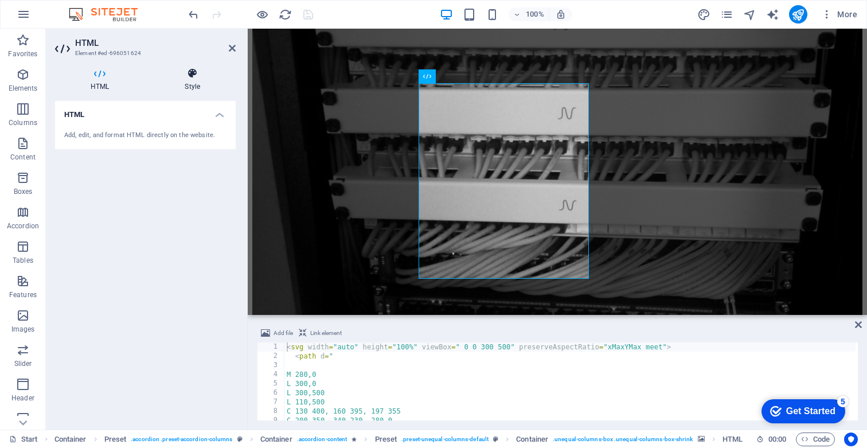
click at [198, 77] on icon at bounding box center [192, 73] width 87 height 11
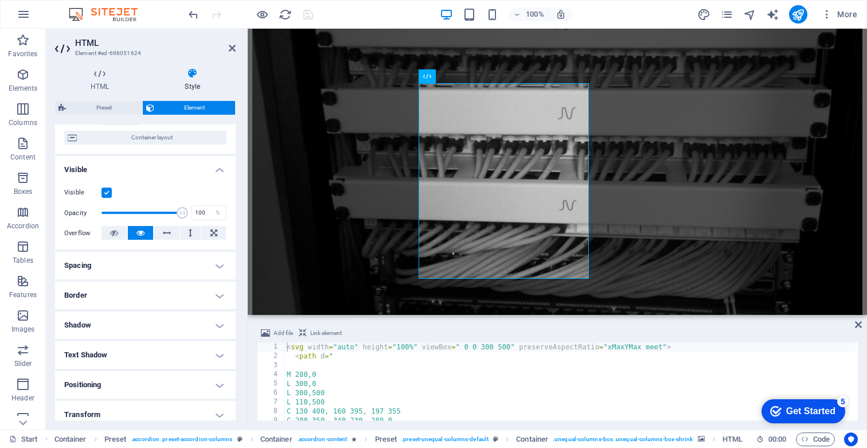
scroll to position [88, 0]
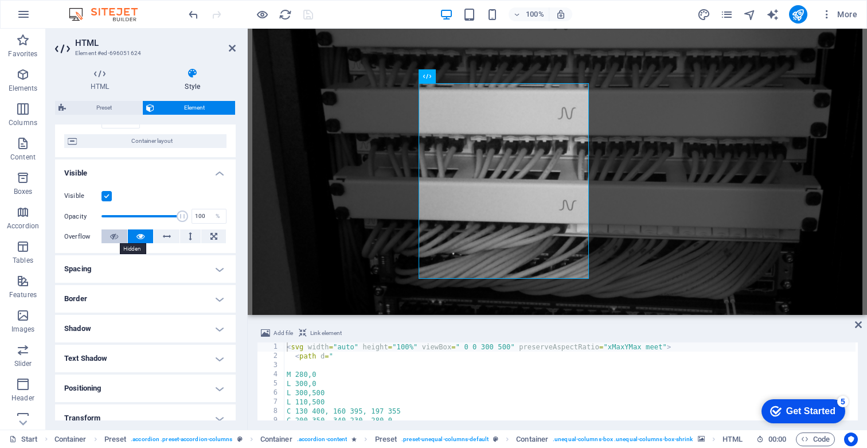
click at [113, 236] on icon at bounding box center [114, 236] width 8 height 14
click at [142, 237] on icon at bounding box center [140, 236] width 8 height 14
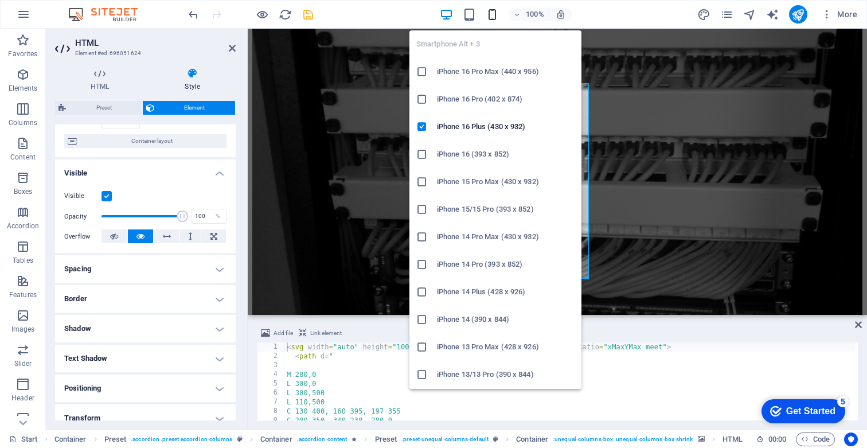
click at [493, 17] on icon "button" at bounding box center [492, 14] width 13 height 13
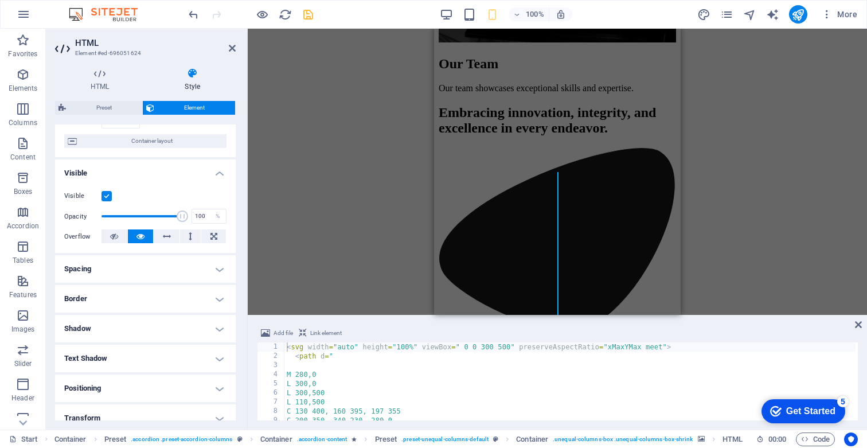
click at [372, 224] on div "Drag here to replace the existing content. Press “Ctrl” if you want to create a…" at bounding box center [557, 172] width 619 height 286
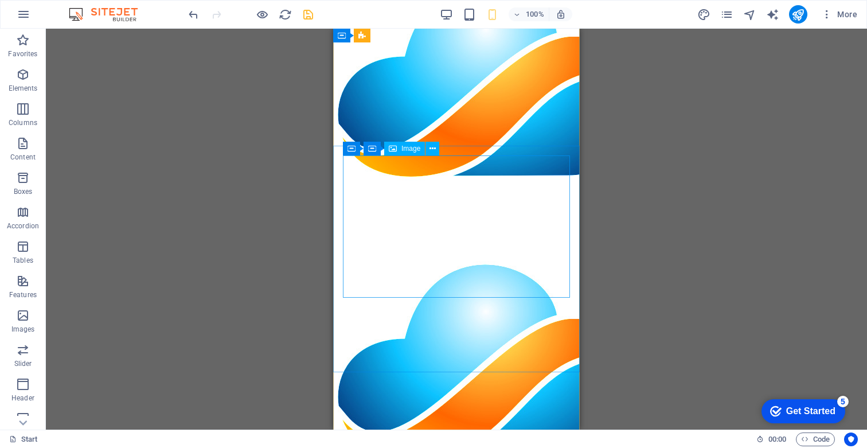
scroll to position [2479, 0]
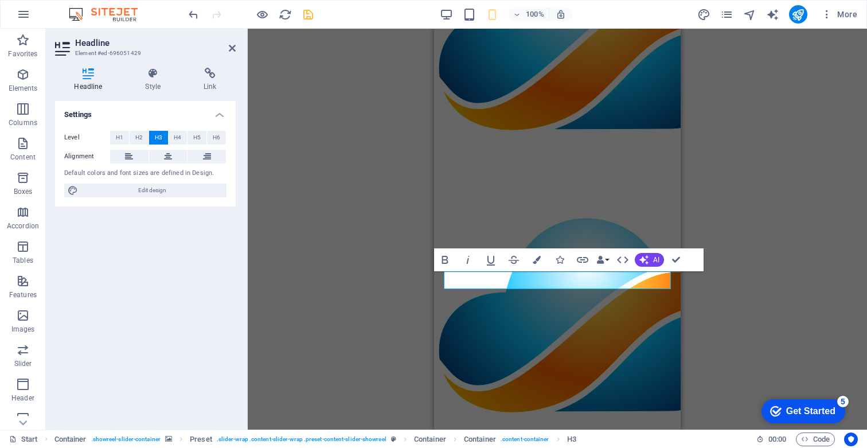
click at [380, 242] on div "H3 Banner Container Preset Preset Container HTML Container H2 Preset Container …" at bounding box center [557, 229] width 619 height 401
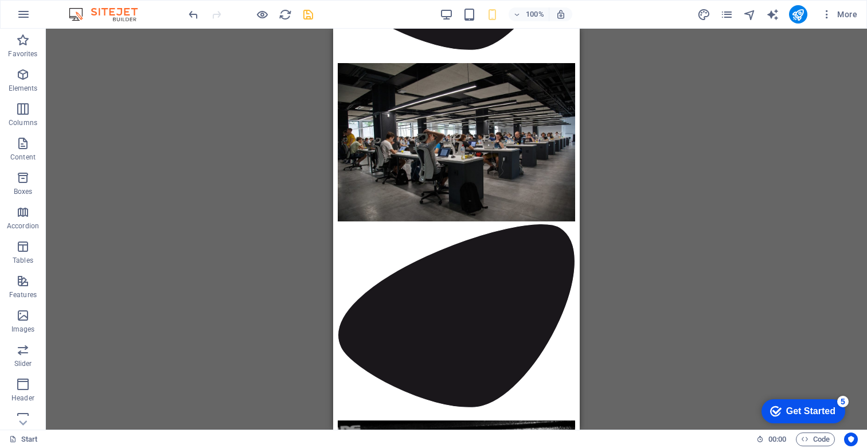
scroll to position [3688, 0]
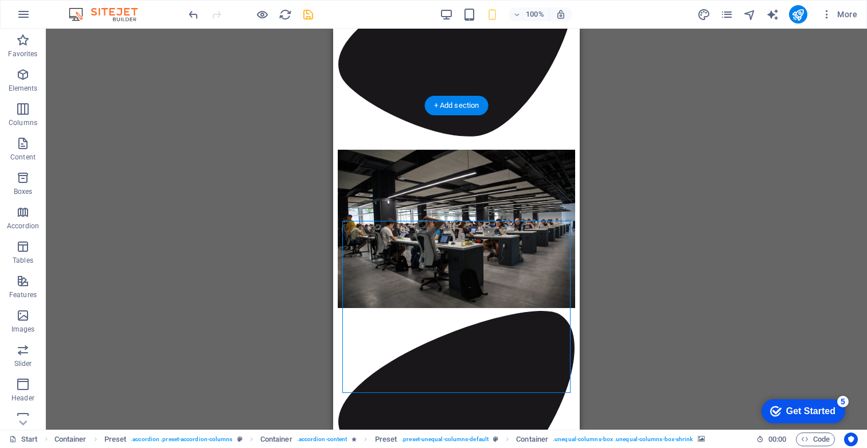
scroll to position [3576, 0]
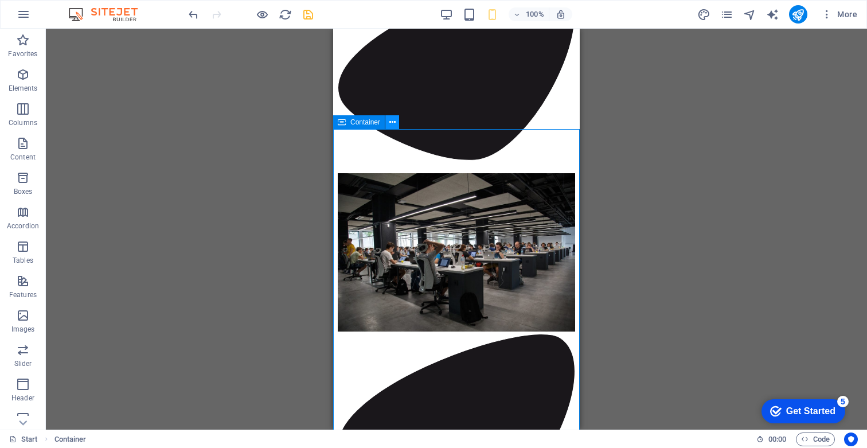
click at [389, 120] on icon at bounding box center [392, 122] width 6 height 12
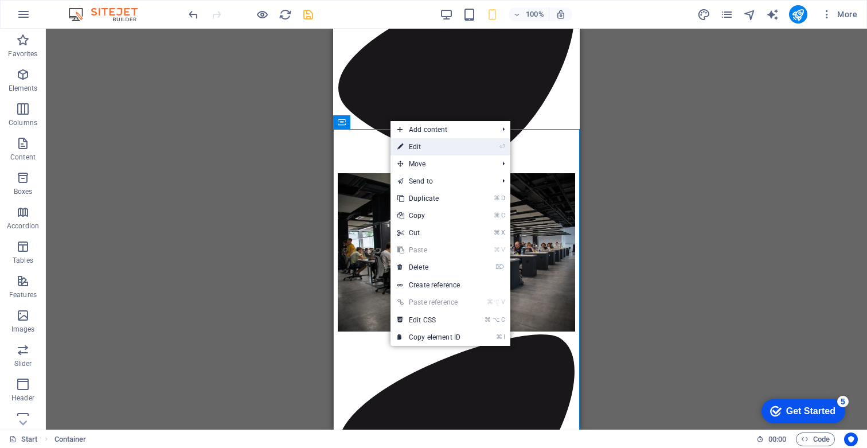
click at [432, 142] on link "⏎ Edit" at bounding box center [429, 146] width 77 height 17
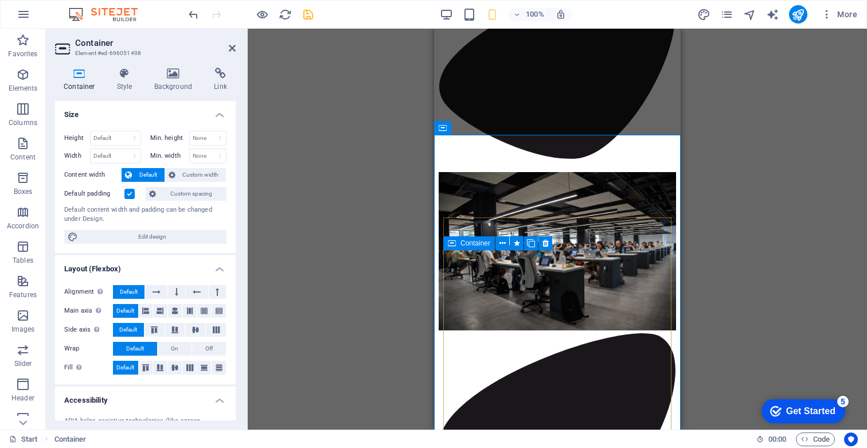
scroll to position [3571, 0]
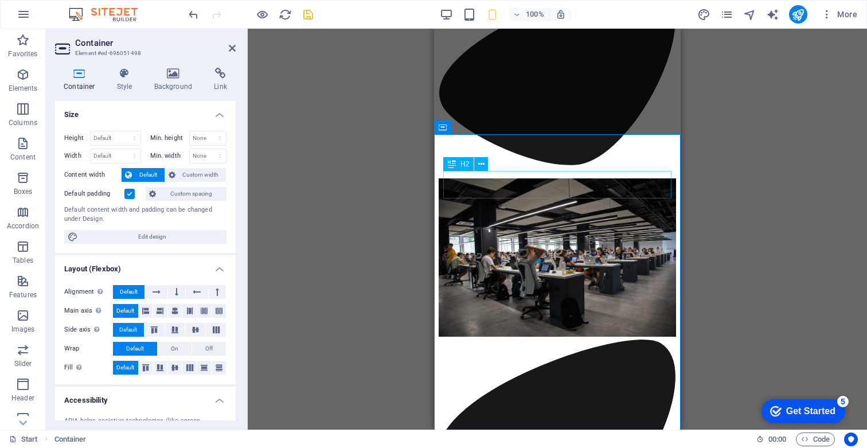
click at [493, 128] on icon at bounding box center [493, 128] width 6 height 12
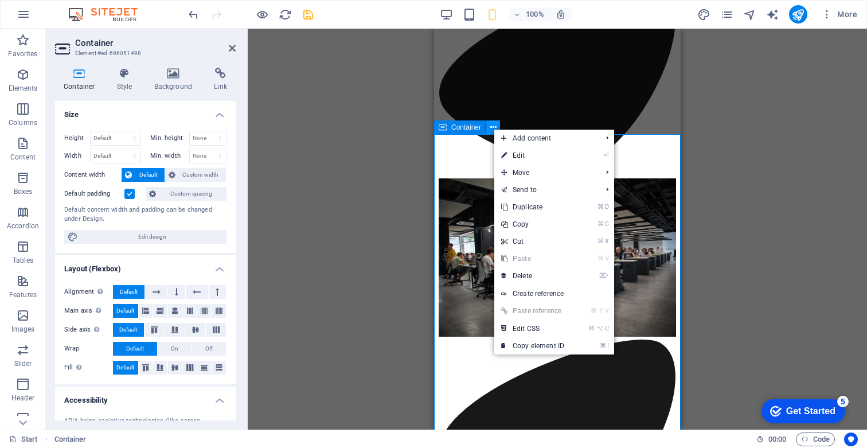
click at [493, 128] on icon at bounding box center [493, 128] width 6 height 12
click at [451, 125] on span "Container" at bounding box center [466, 127] width 30 height 7
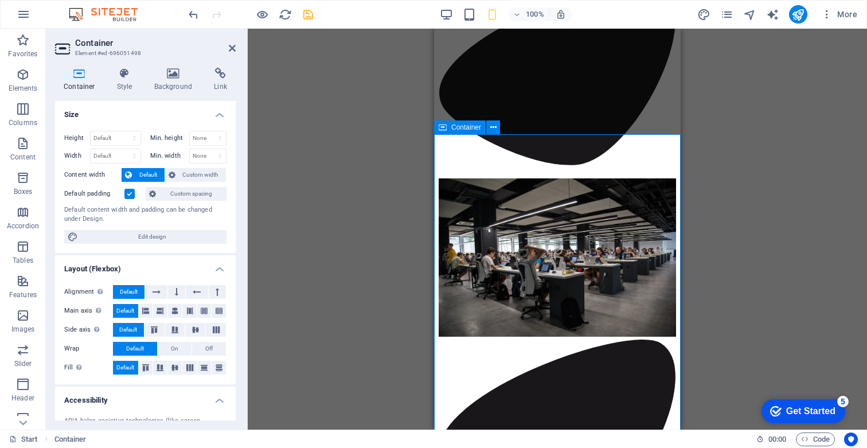
click at [453, 130] on span "Container" at bounding box center [466, 127] width 30 height 7
click at [493, 128] on icon at bounding box center [493, 128] width 6 height 12
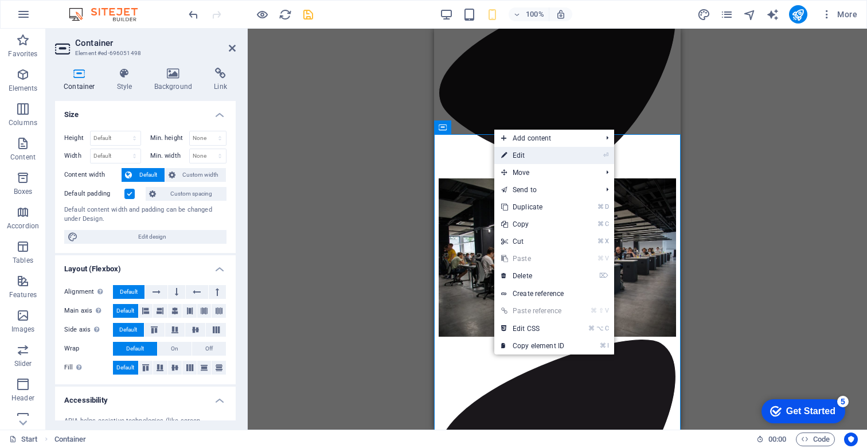
click at [521, 155] on link "⏎ Edit" at bounding box center [532, 155] width 77 height 17
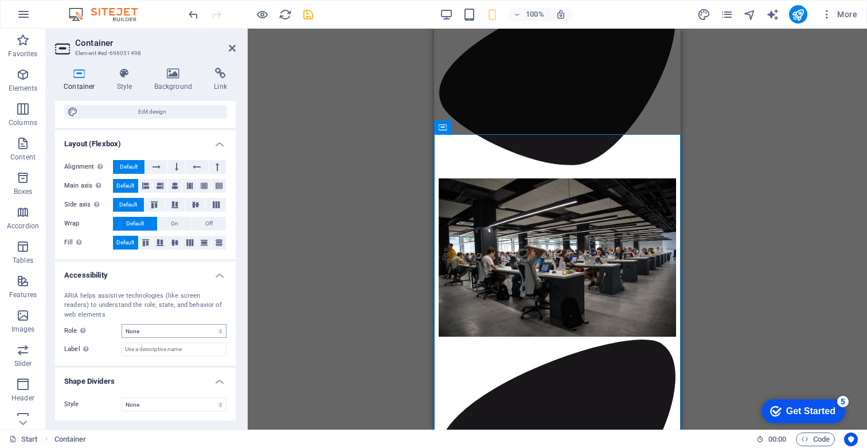
scroll to position [0, 0]
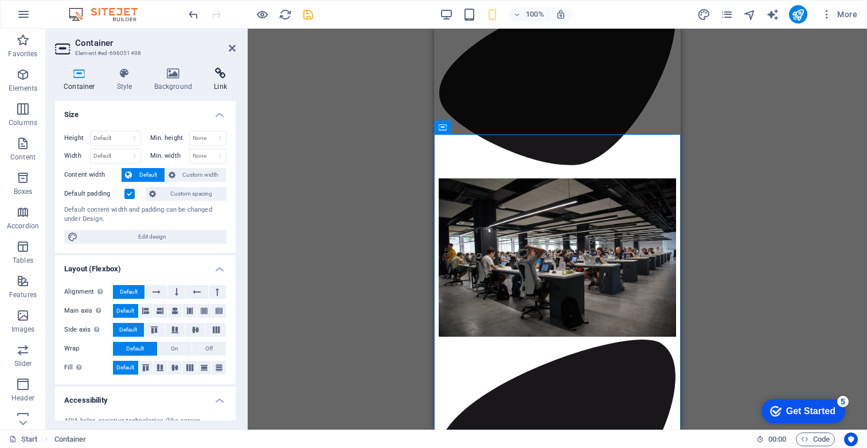
click at [217, 80] on h4 "Link" at bounding box center [220, 80] width 30 height 24
